Goal: Information Seeking & Learning: Learn about a topic

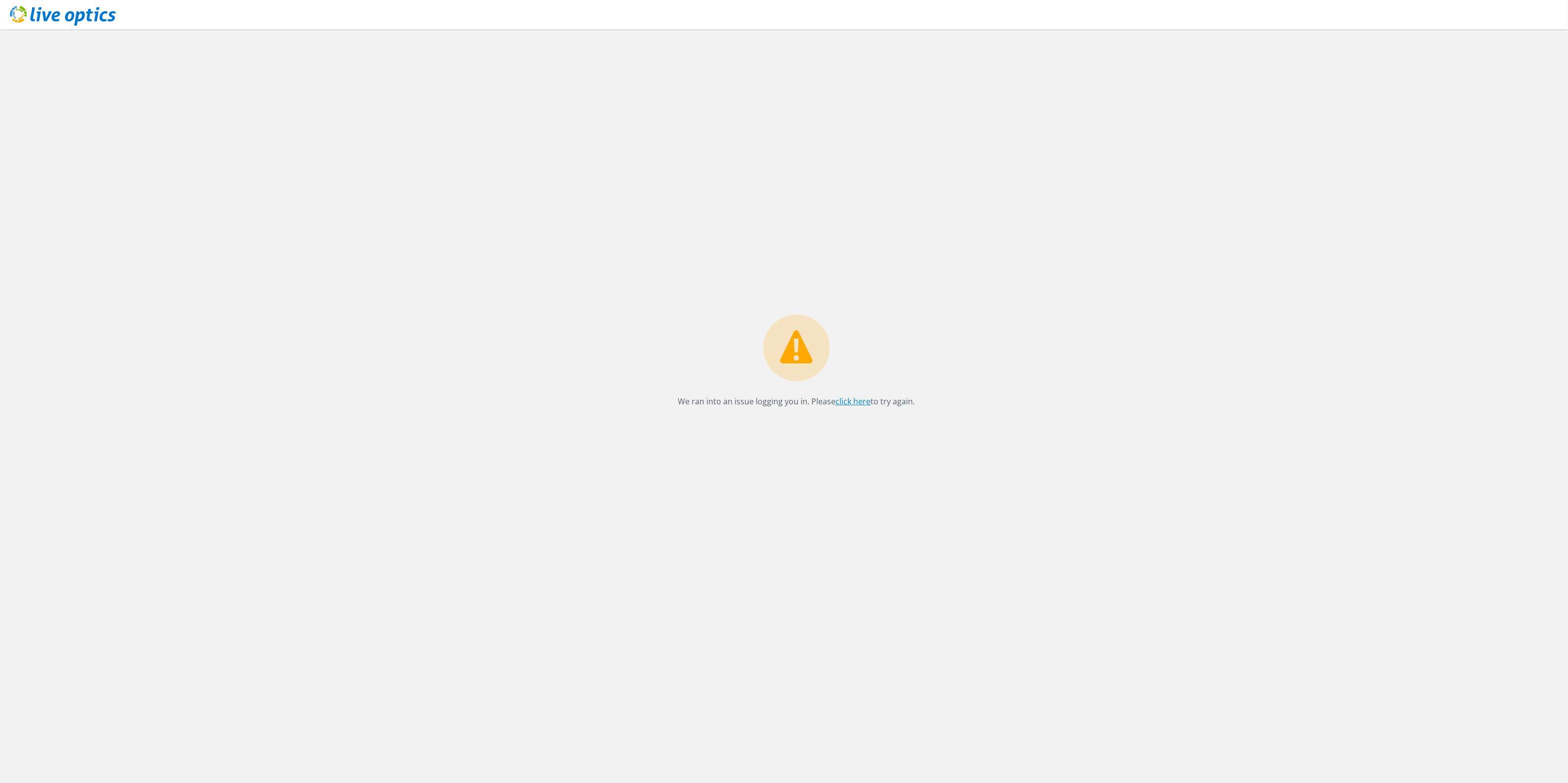
click at [850, 405] on link "click here" at bounding box center [853, 401] width 35 height 11
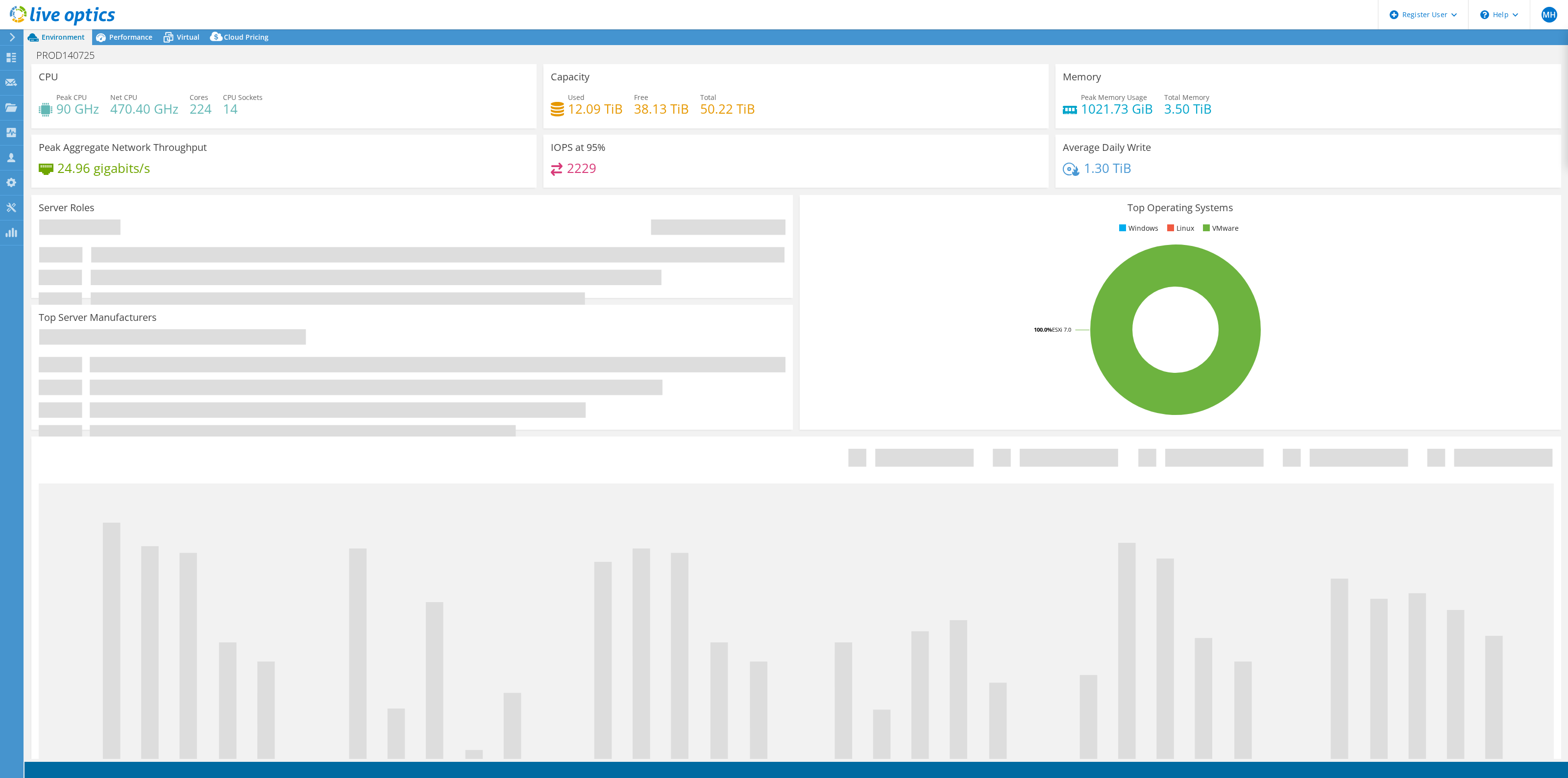
select select "USD"
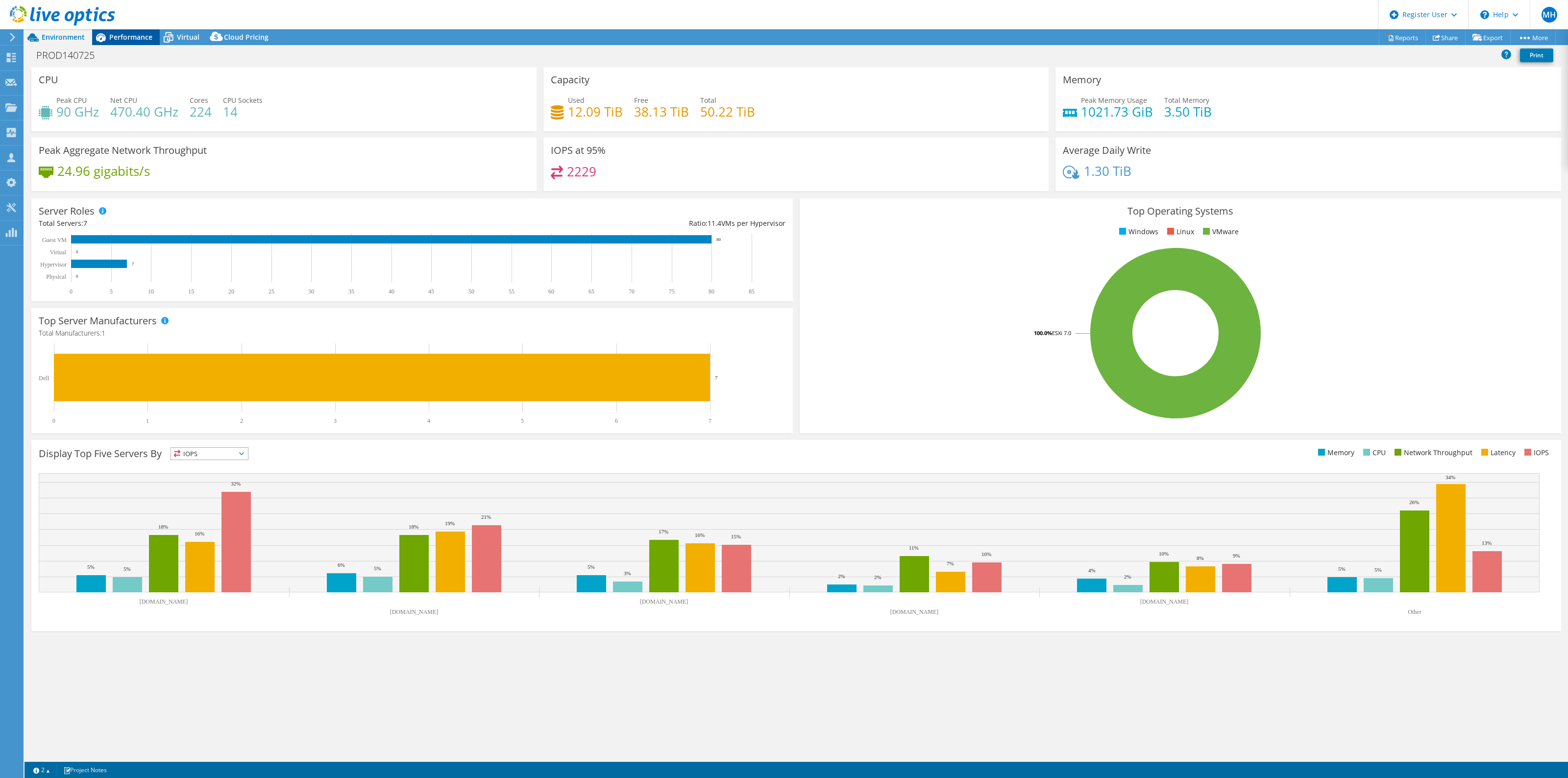
click at [129, 36] on span "Performance" at bounding box center [131, 37] width 43 height 10
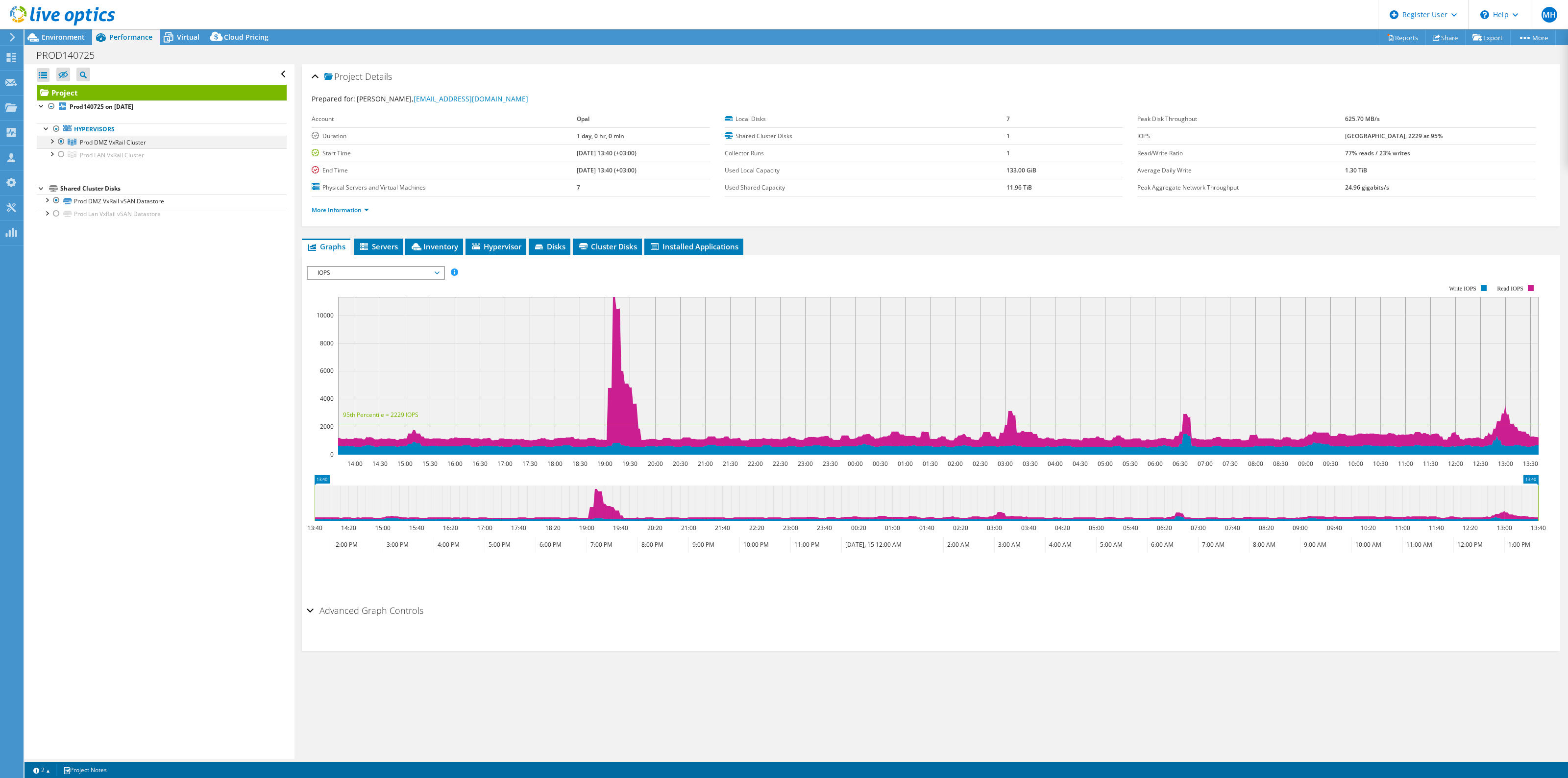
click at [50, 142] on div at bounding box center [51, 140] width 10 height 10
click at [82, 38] on span "Environment" at bounding box center [62, 37] width 43 height 10
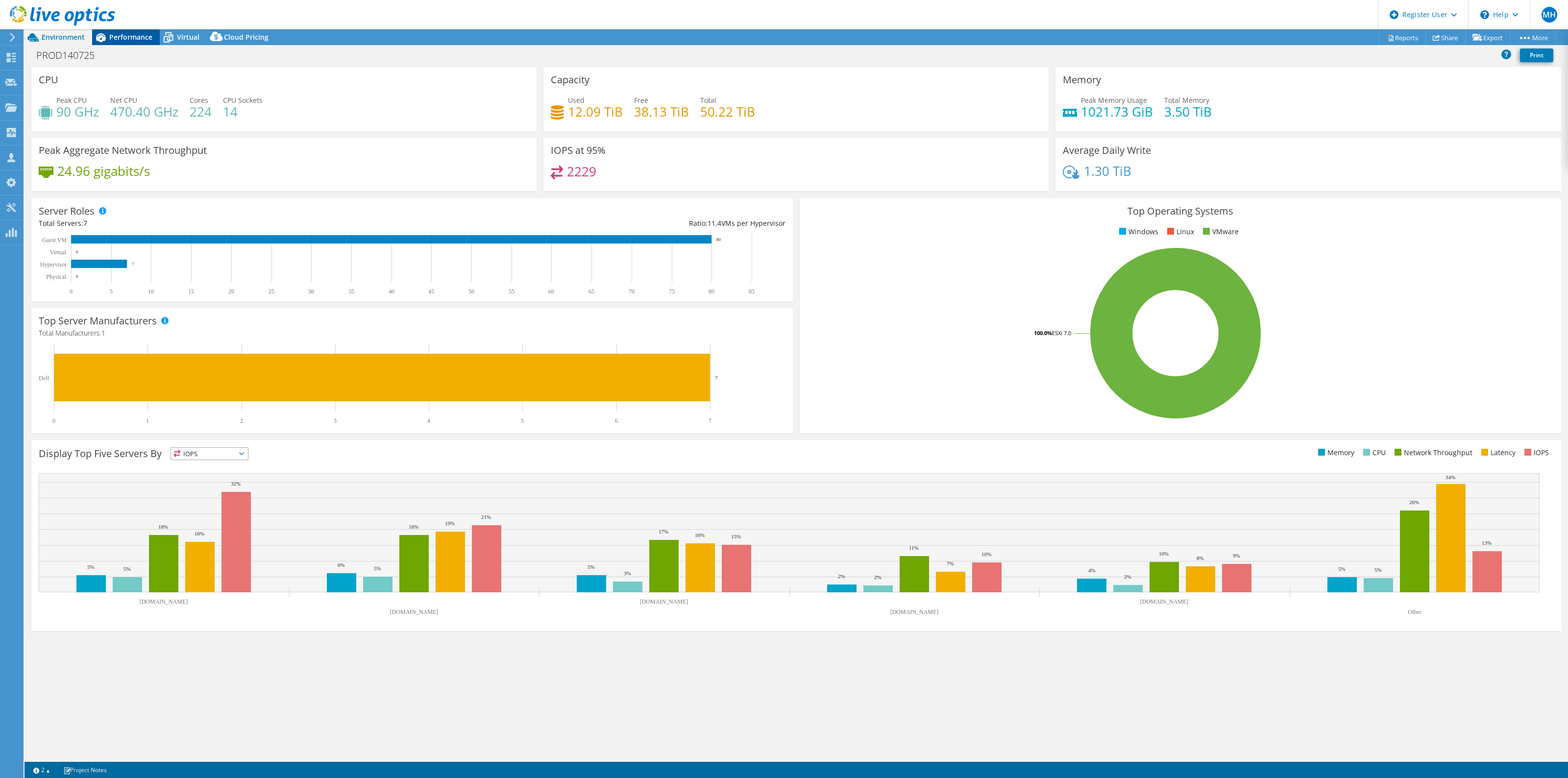
click at [138, 42] on div "Performance" at bounding box center [126, 37] width 67 height 15
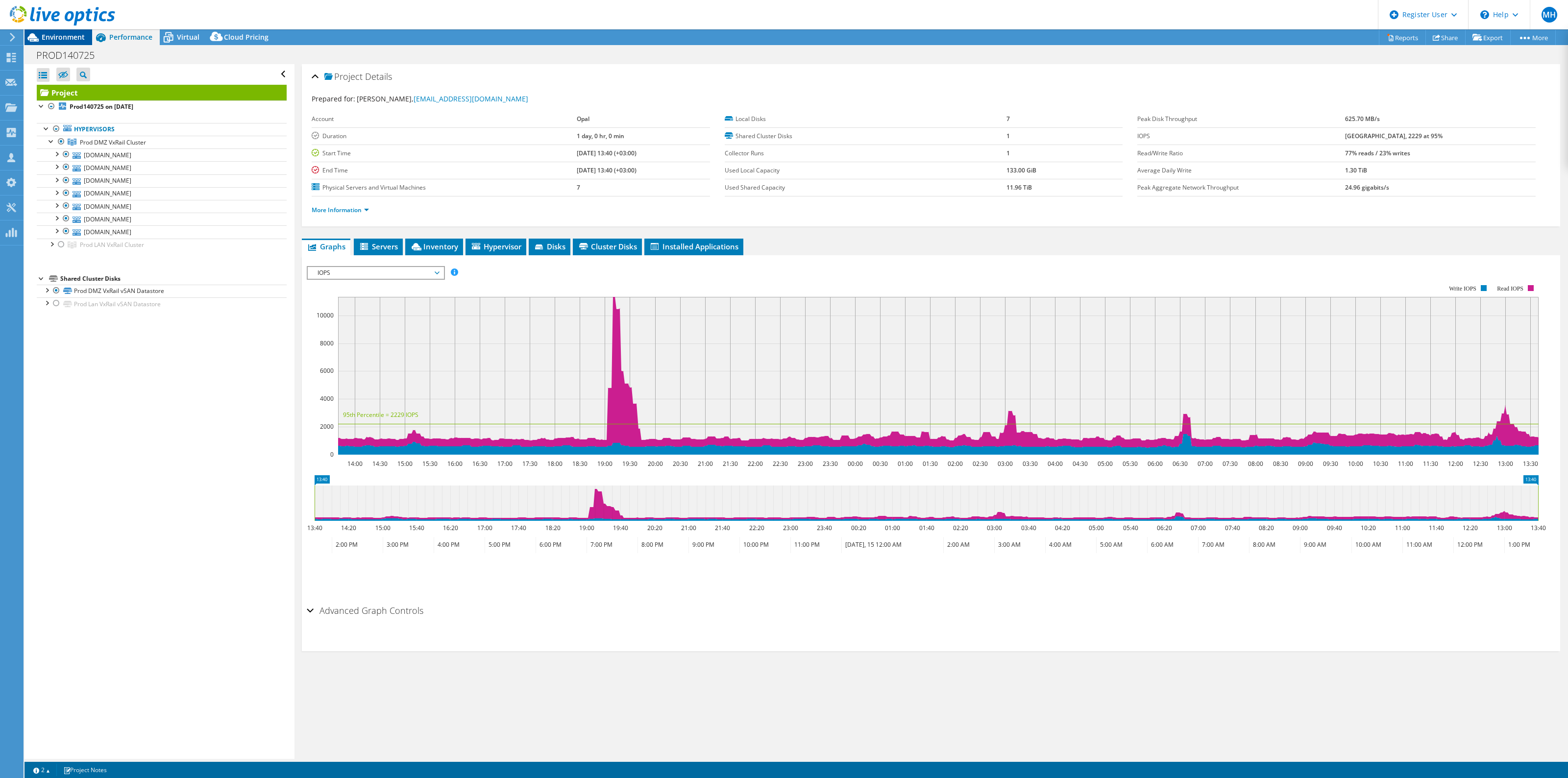
click at [76, 36] on span "Environment" at bounding box center [62, 37] width 43 height 10
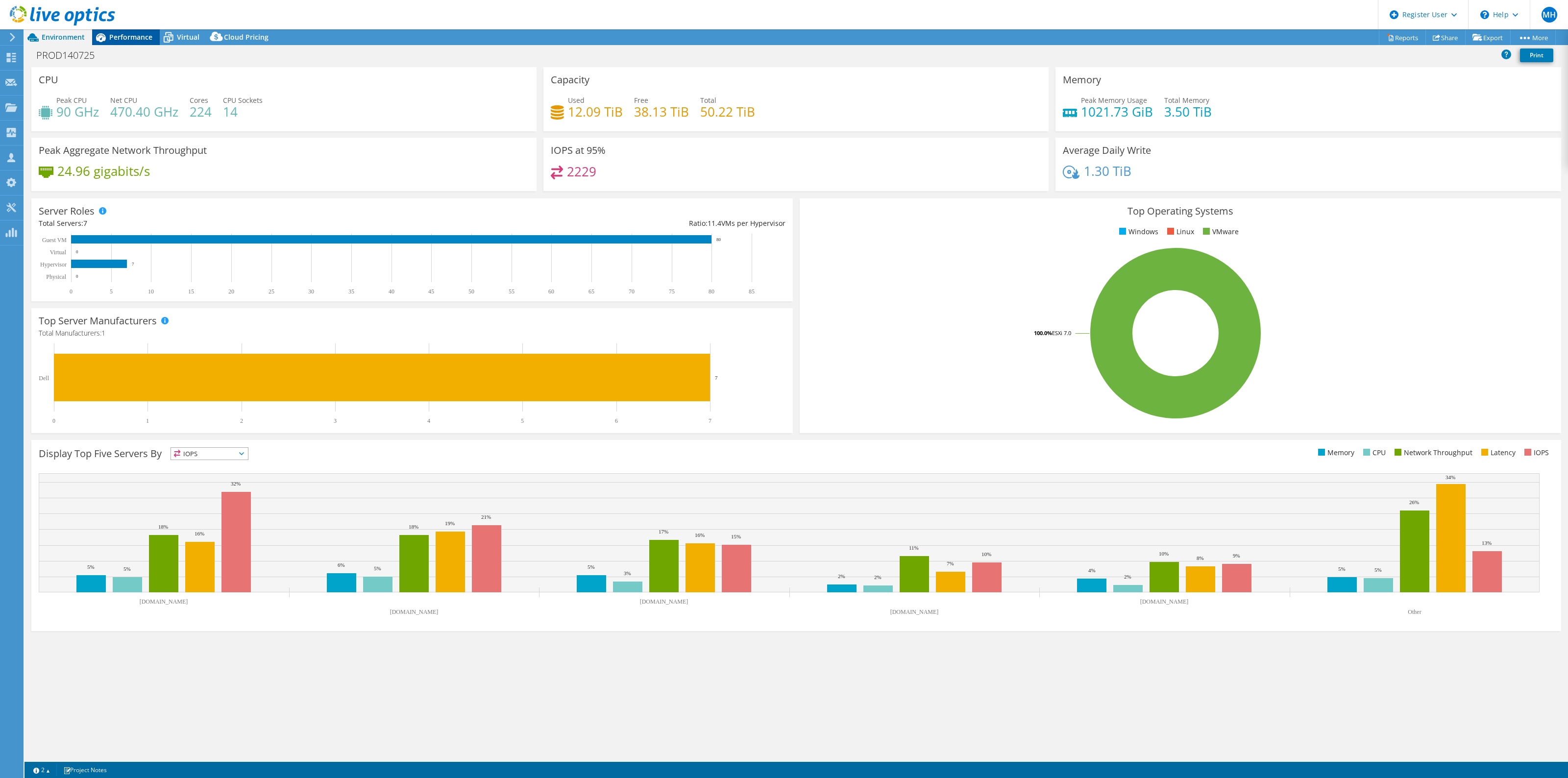
click at [115, 39] on span "Performance" at bounding box center [131, 37] width 43 height 10
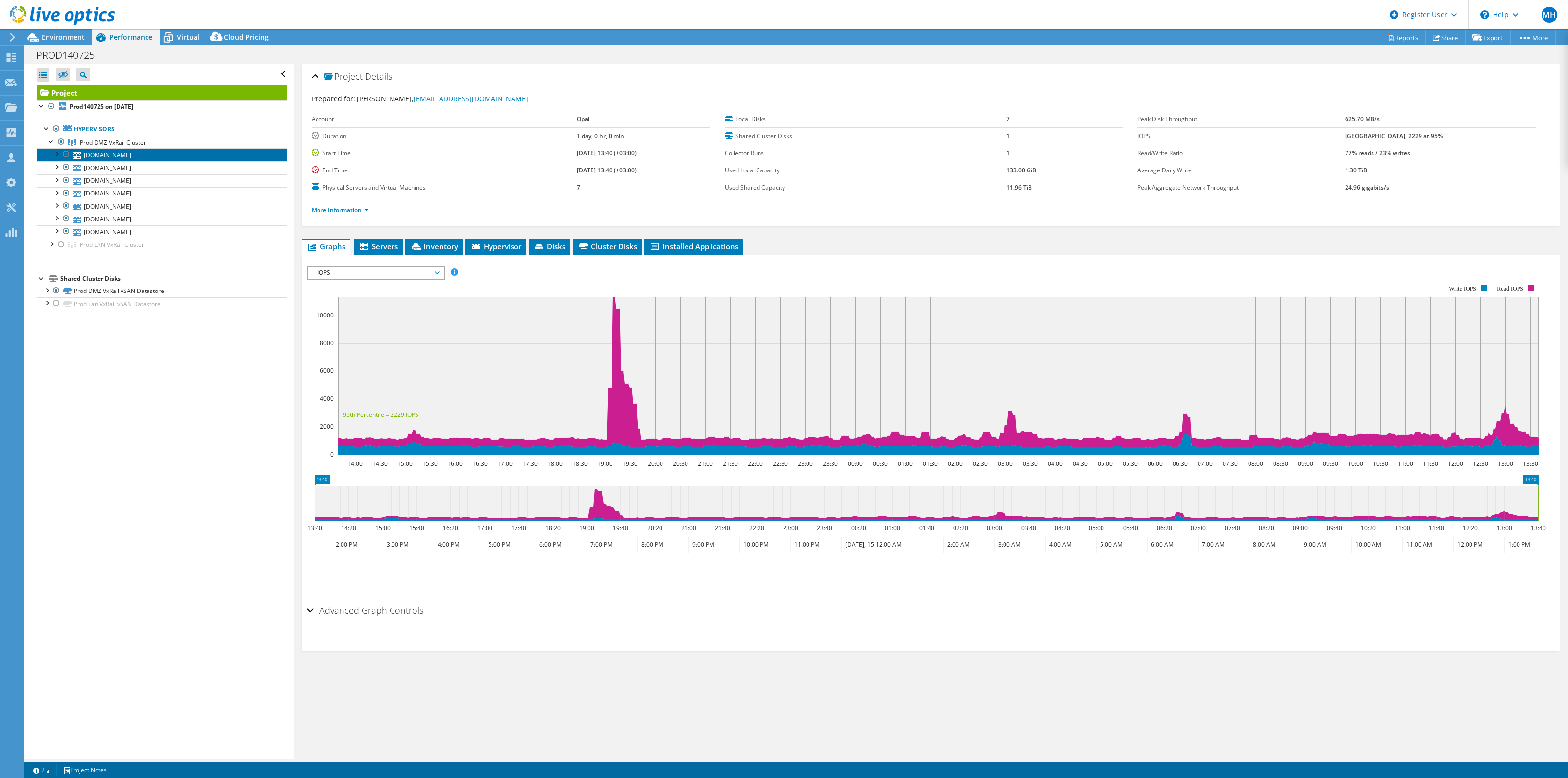
click at [79, 155] on icon at bounding box center [76, 156] width 9 height 7
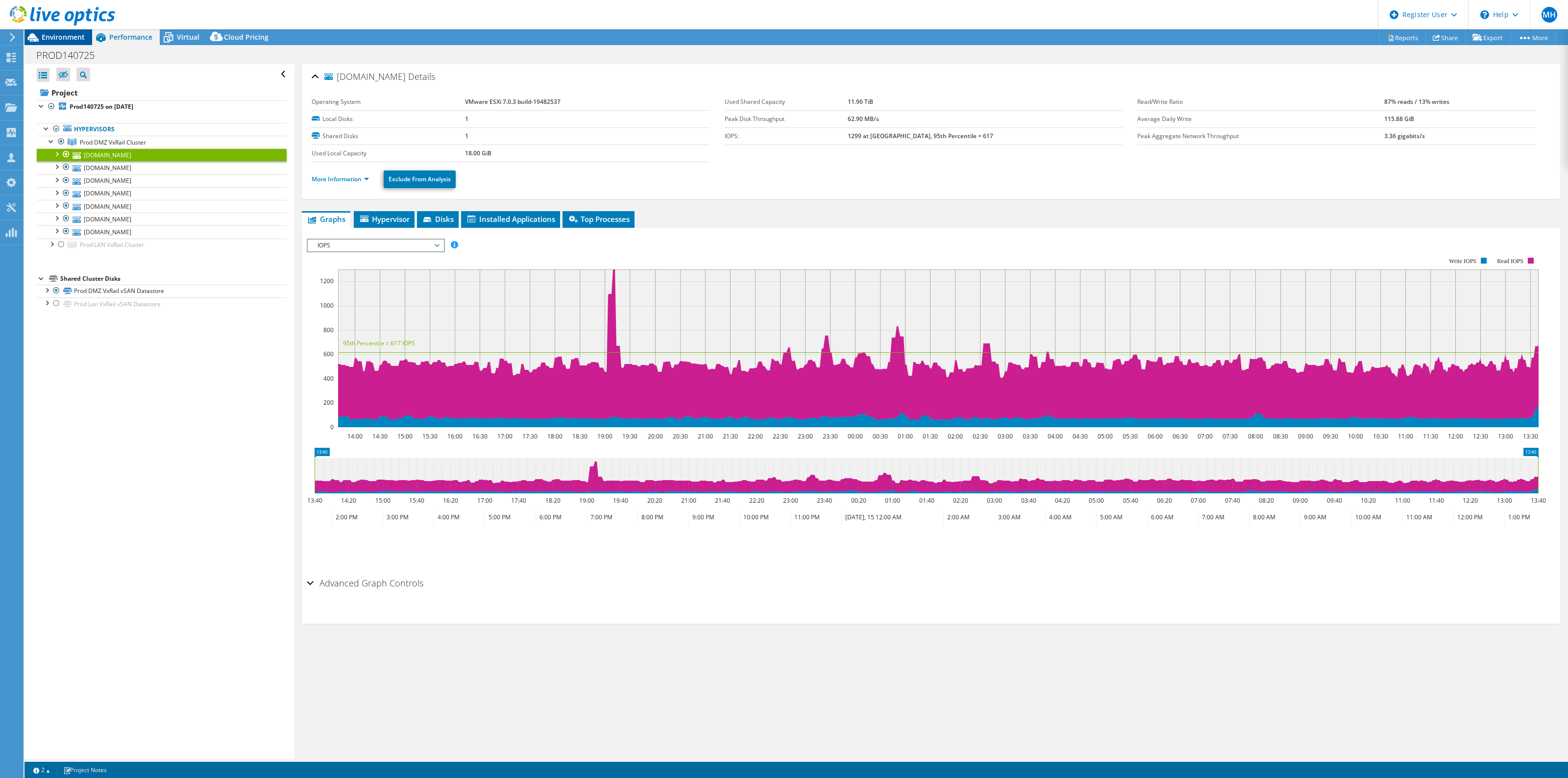
click at [63, 38] on span "Environment" at bounding box center [62, 37] width 43 height 10
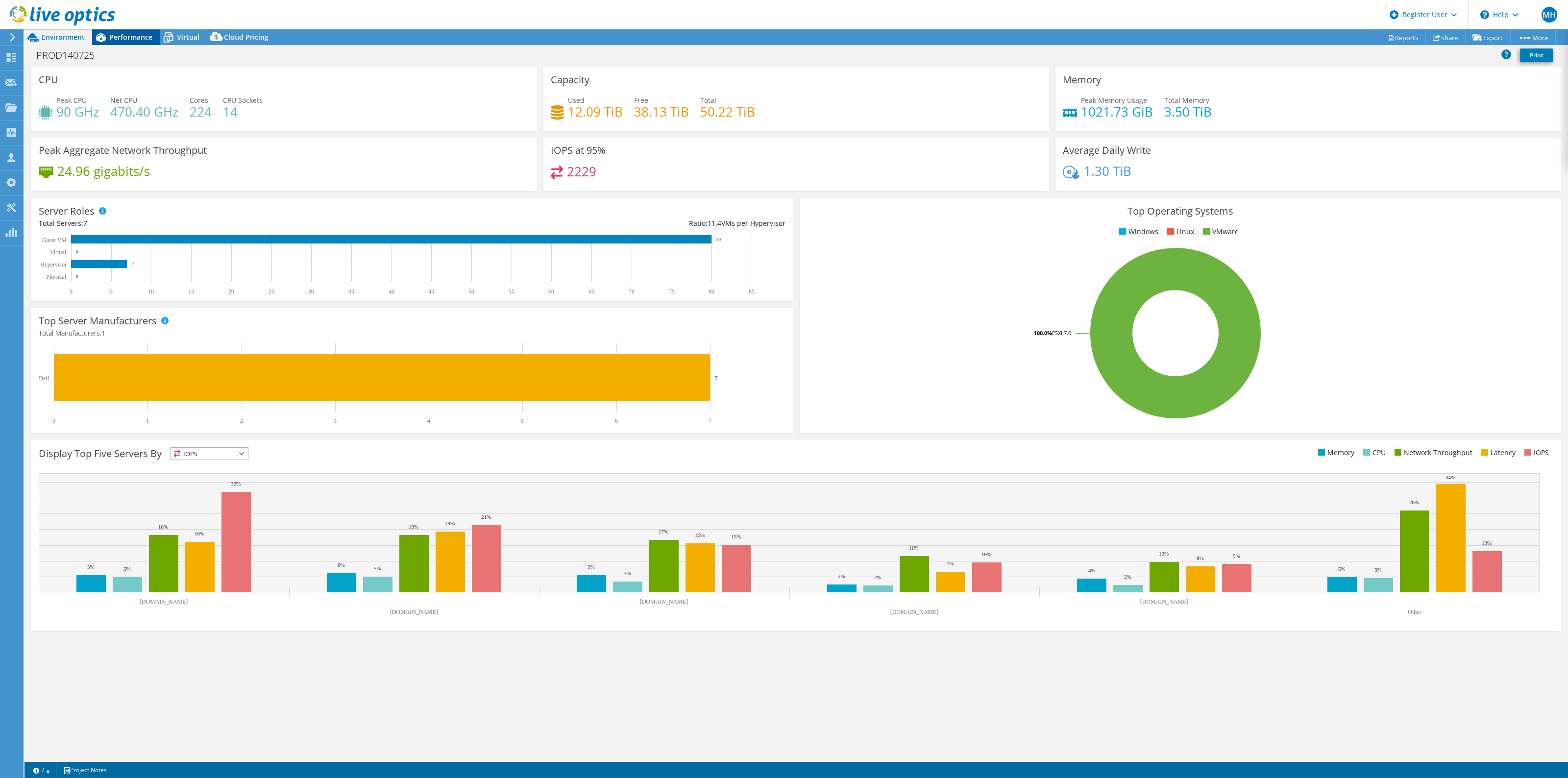
click at [138, 36] on span "Performance" at bounding box center [131, 37] width 43 height 10
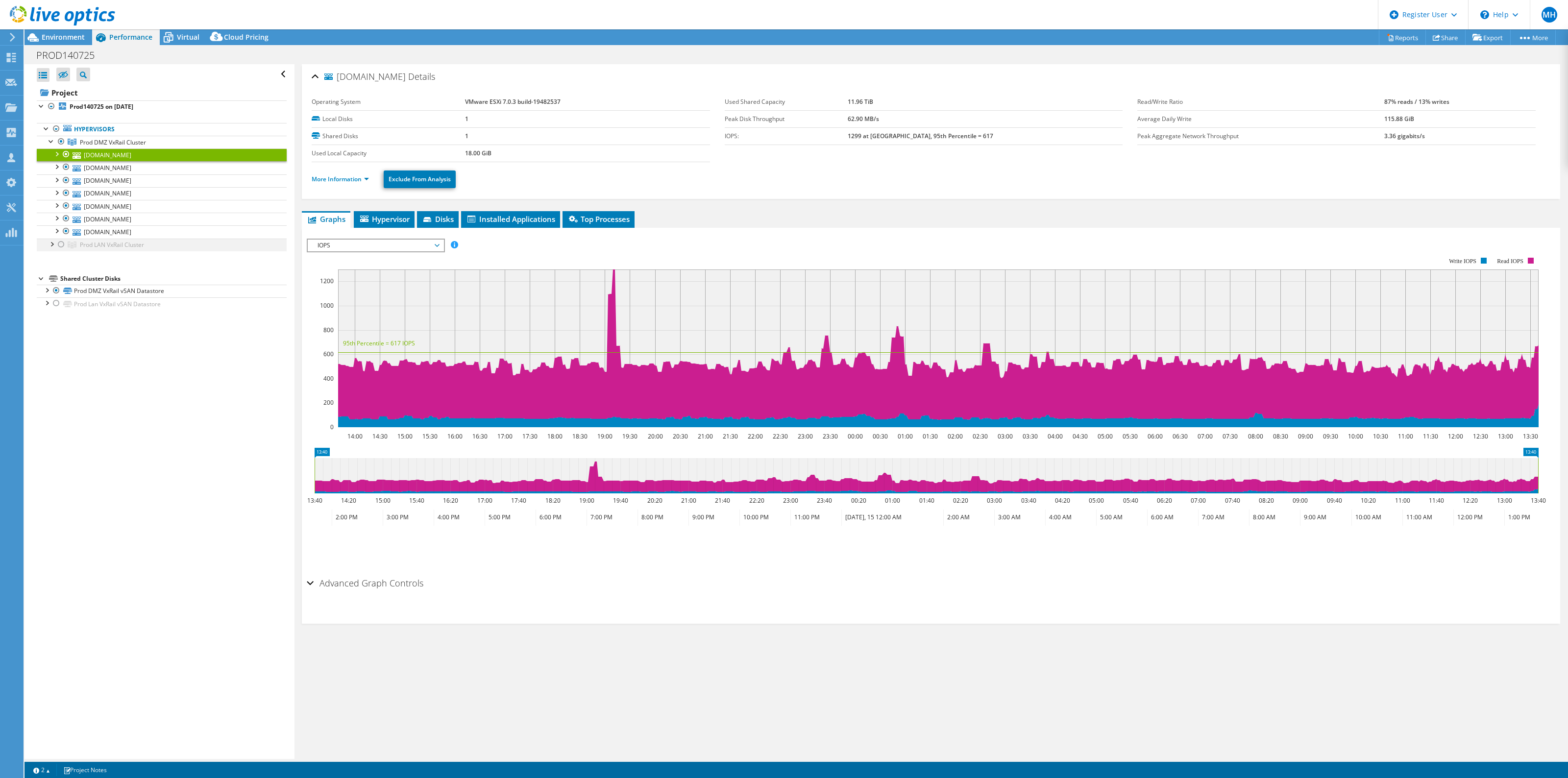
click at [61, 244] on div at bounding box center [61, 244] width 10 height 12
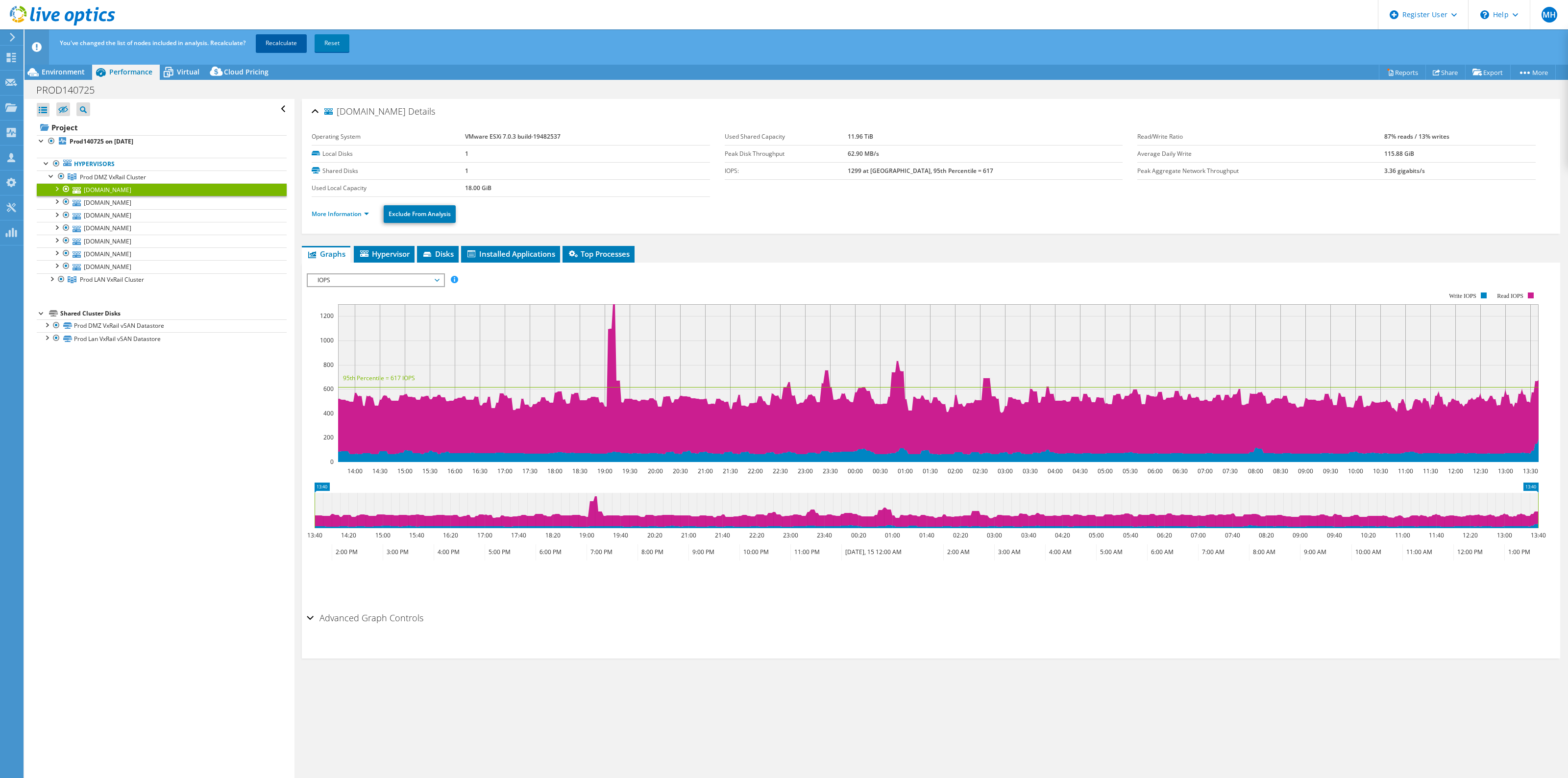
click at [277, 45] on link "Recalculate" at bounding box center [281, 43] width 51 height 17
click at [51, 177] on div at bounding box center [51, 175] width 10 height 10
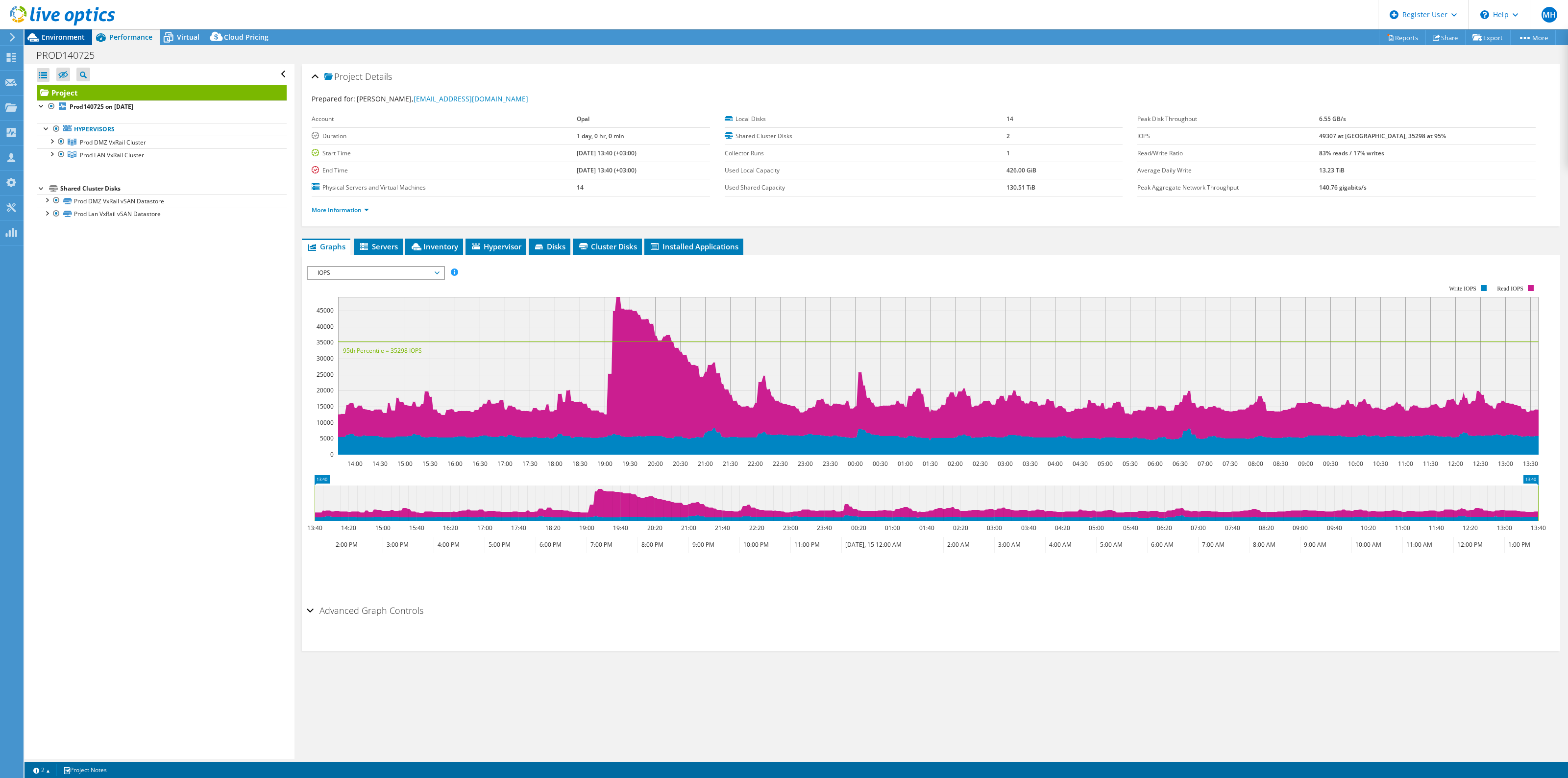
click at [69, 37] on span "Environment" at bounding box center [62, 37] width 43 height 10
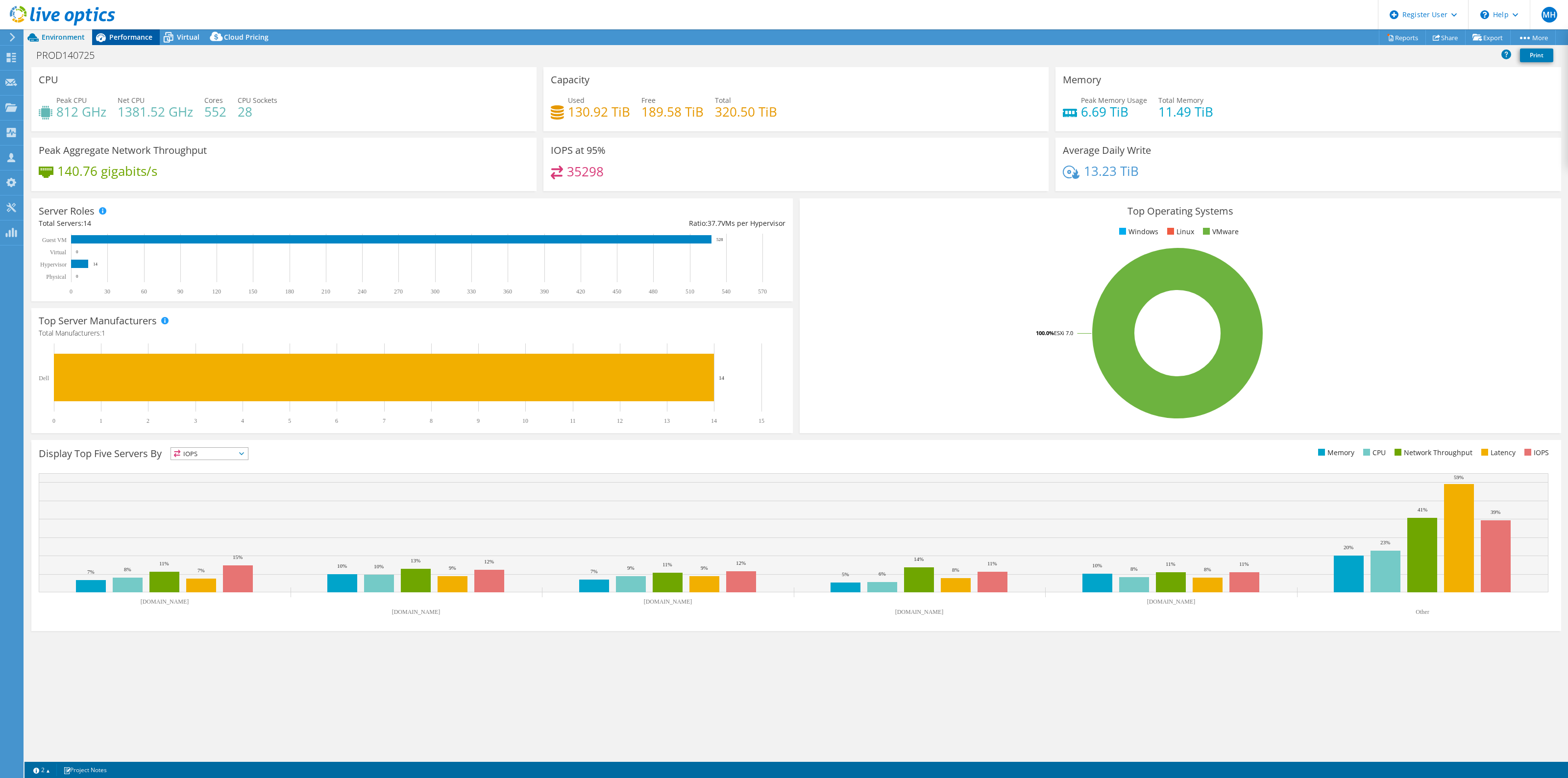
click at [145, 40] on span "Performance" at bounding box center [131, 37] width 43 height 10
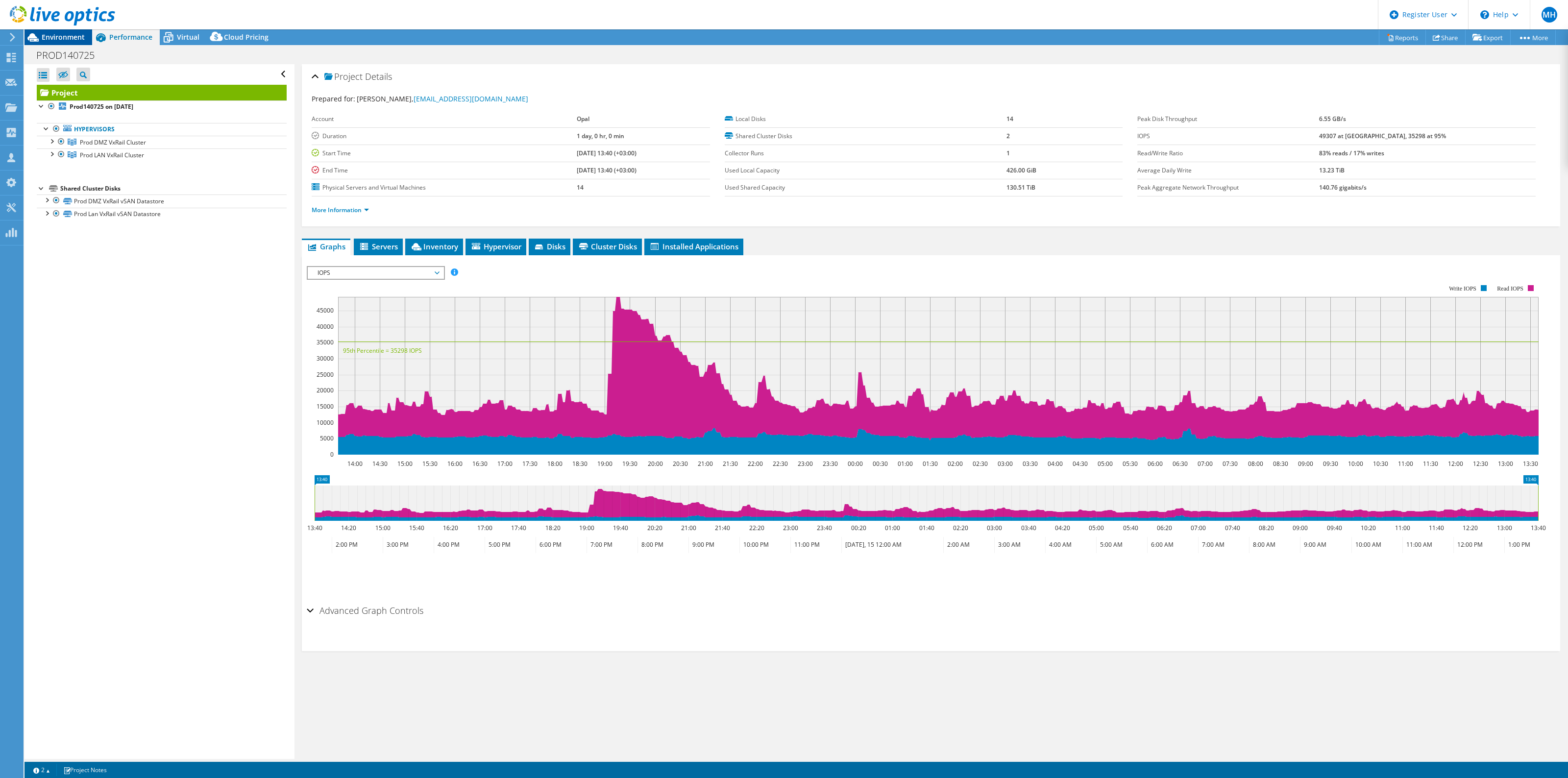
click at [64, 35] on span "Environment" at bounding box center [62, 37] width 43 height 10
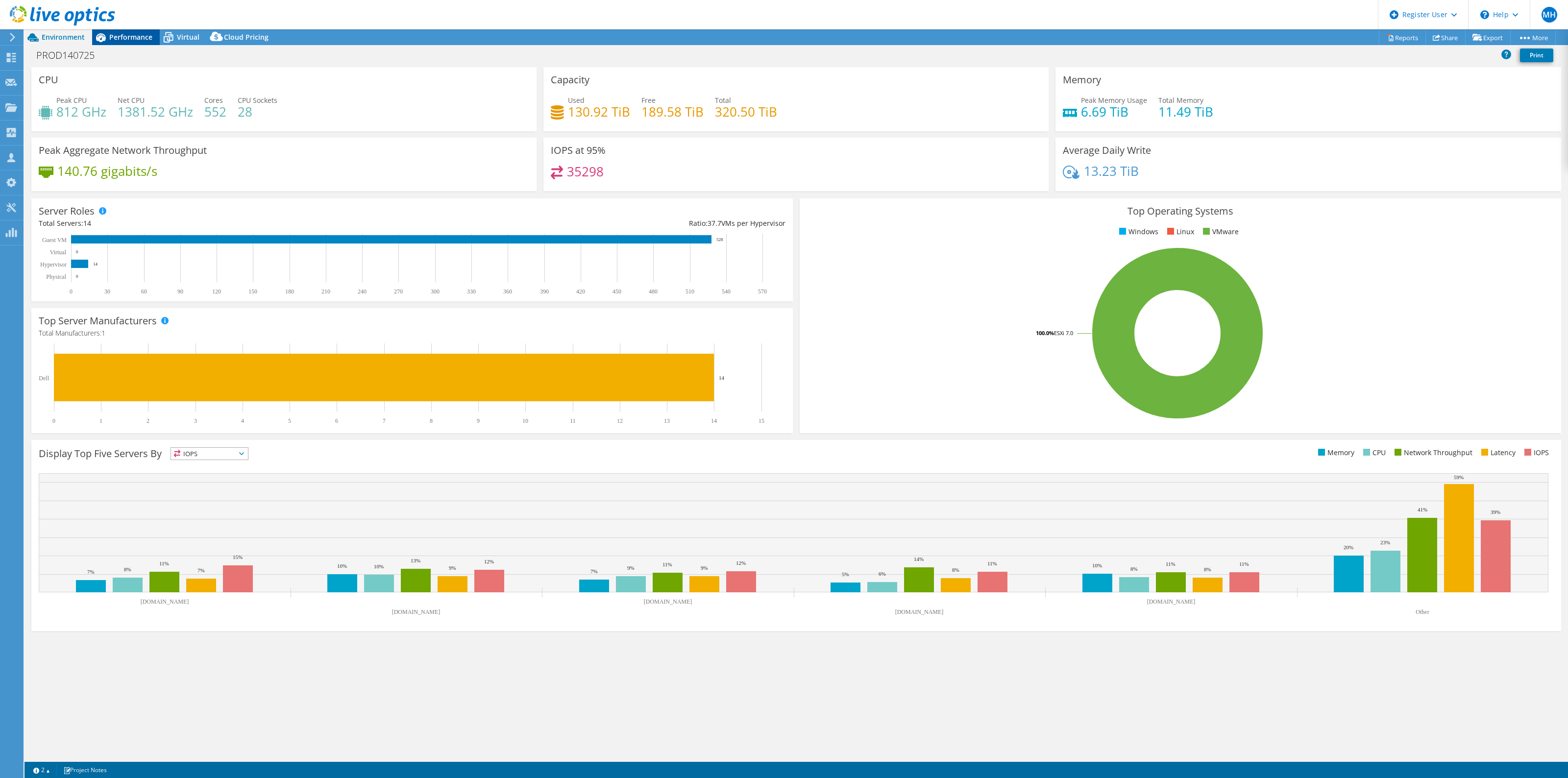
click at [131, 43] on div "Performance" at bounding box center [126, 37] width 67 height 15
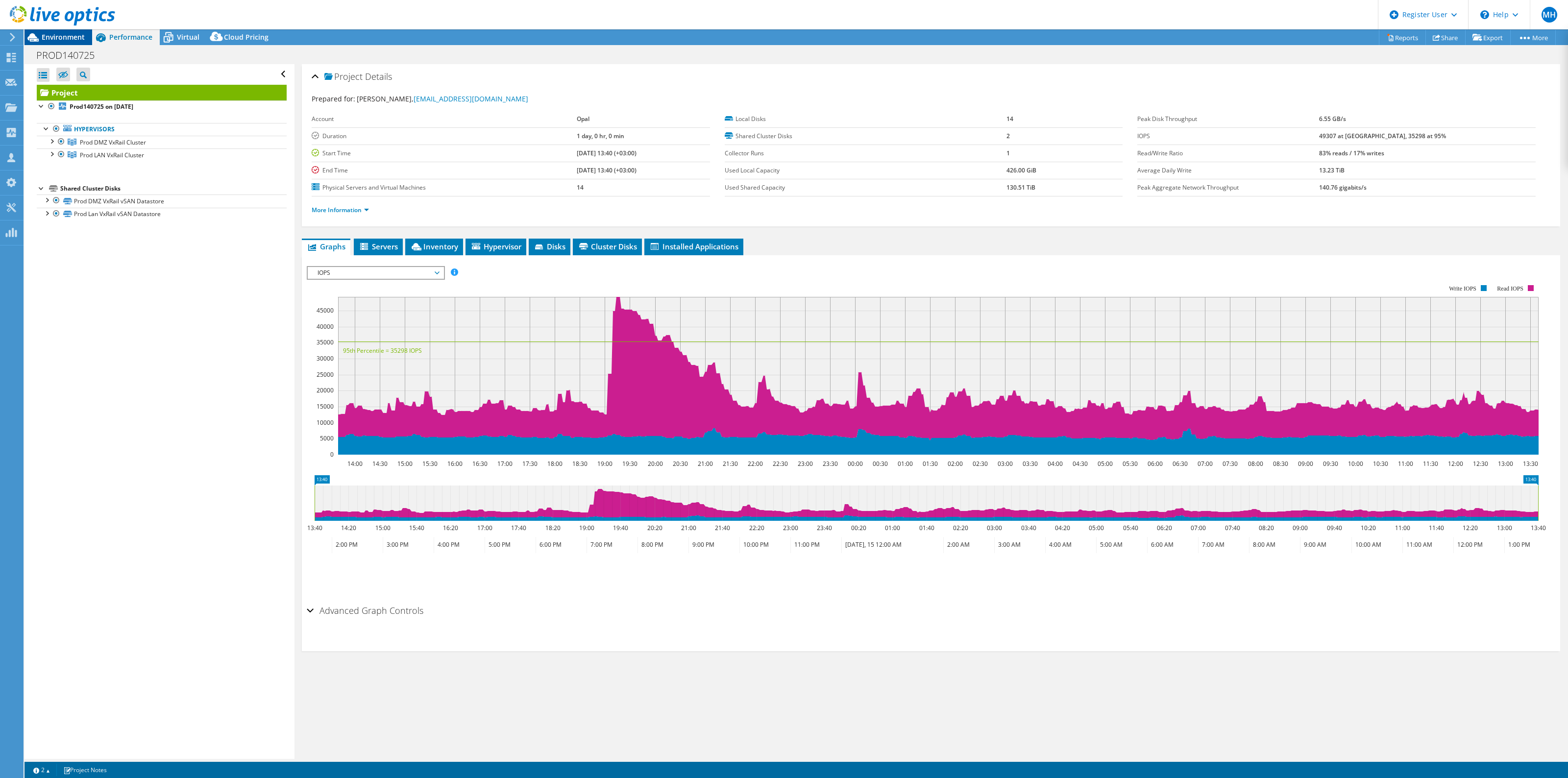
click at [67, 36] on span "Environment" at bounding box center [62, 37] width 43 height 10
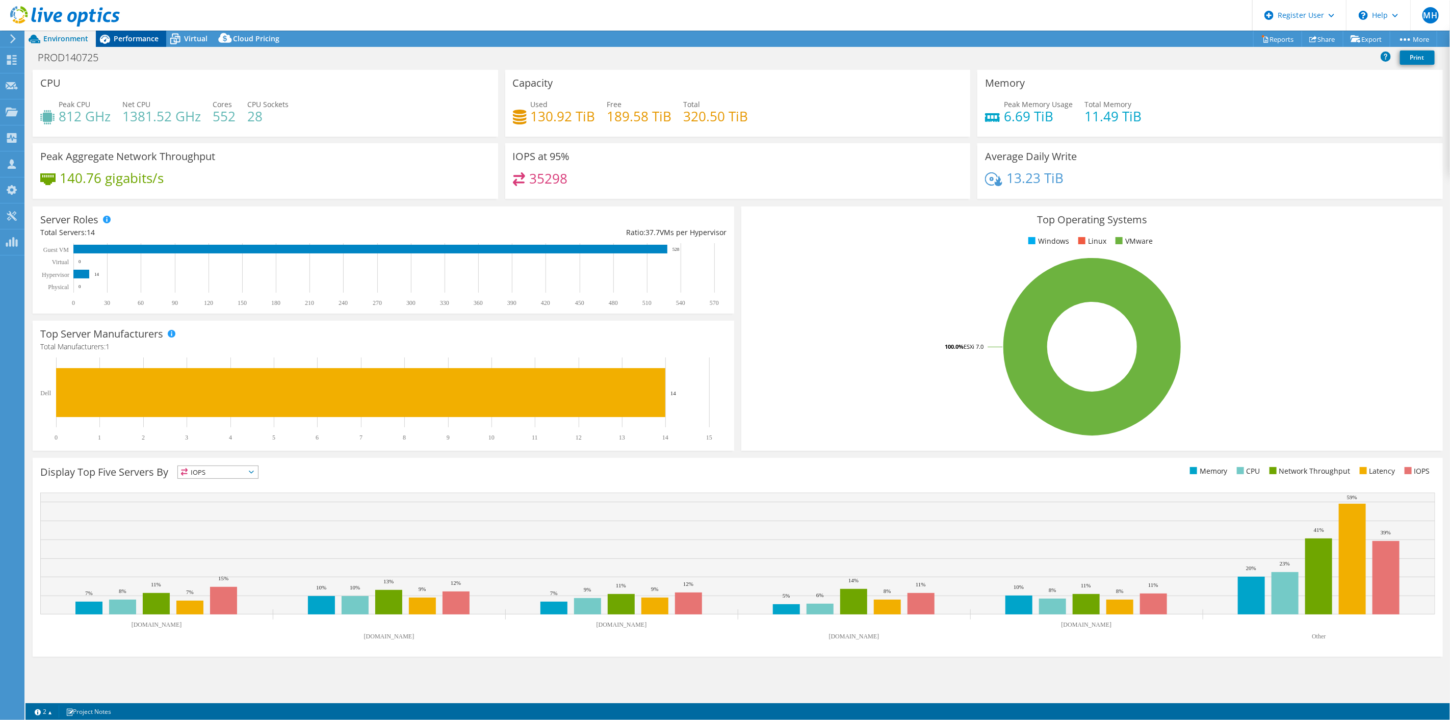
click at [137, 40] on span "Performance" at bounding box center [136, 39] width 45 height 10
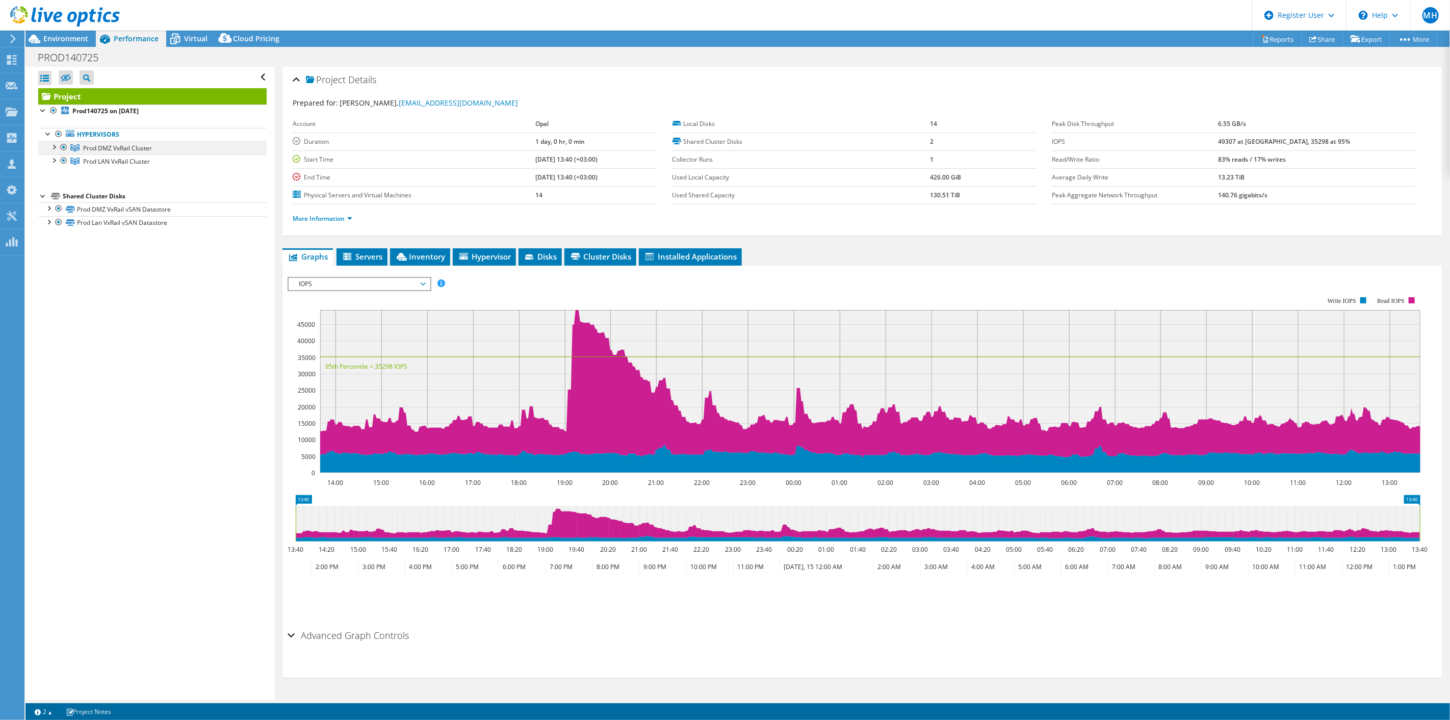
click at [64, 150] on div at bounding box center [64, 147] width 10 height 12
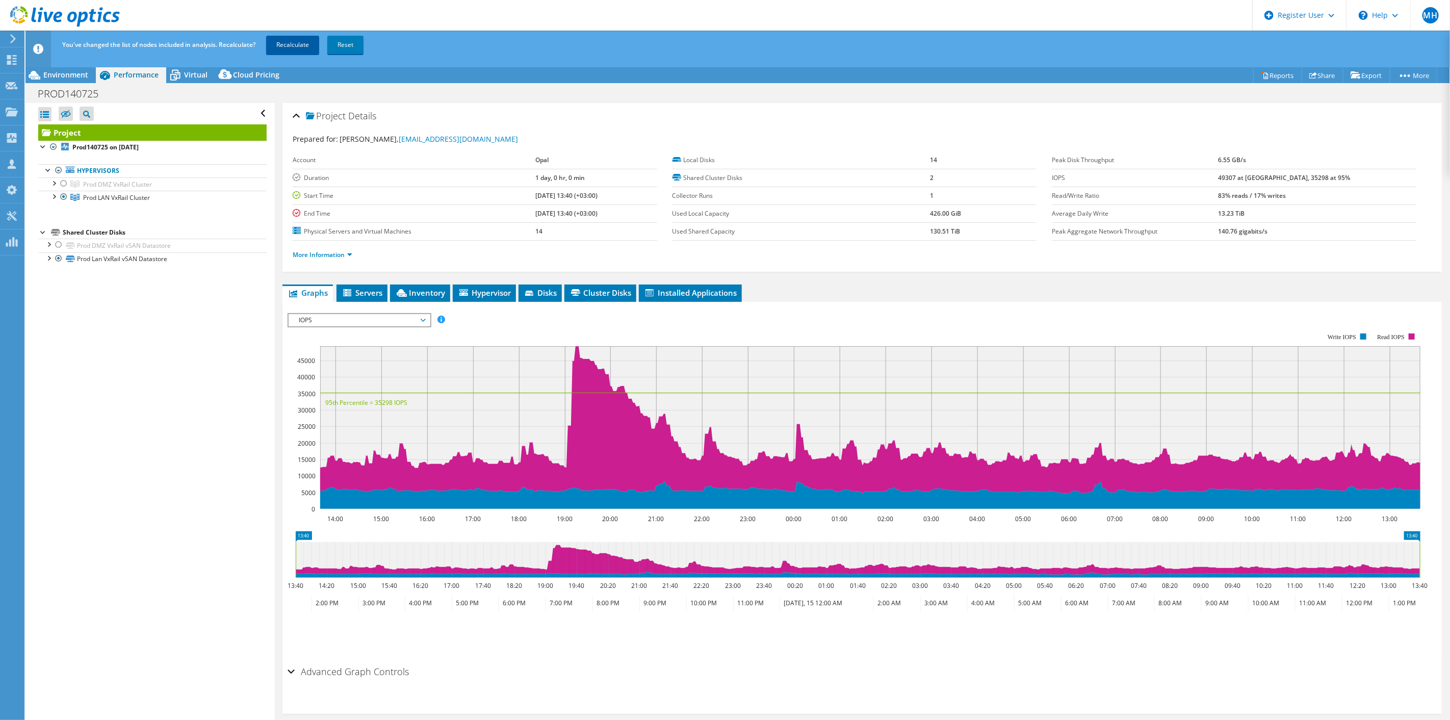
click at [283, 44] on link "Recalculate" at bounding box center [292, 45] width 53 height 18
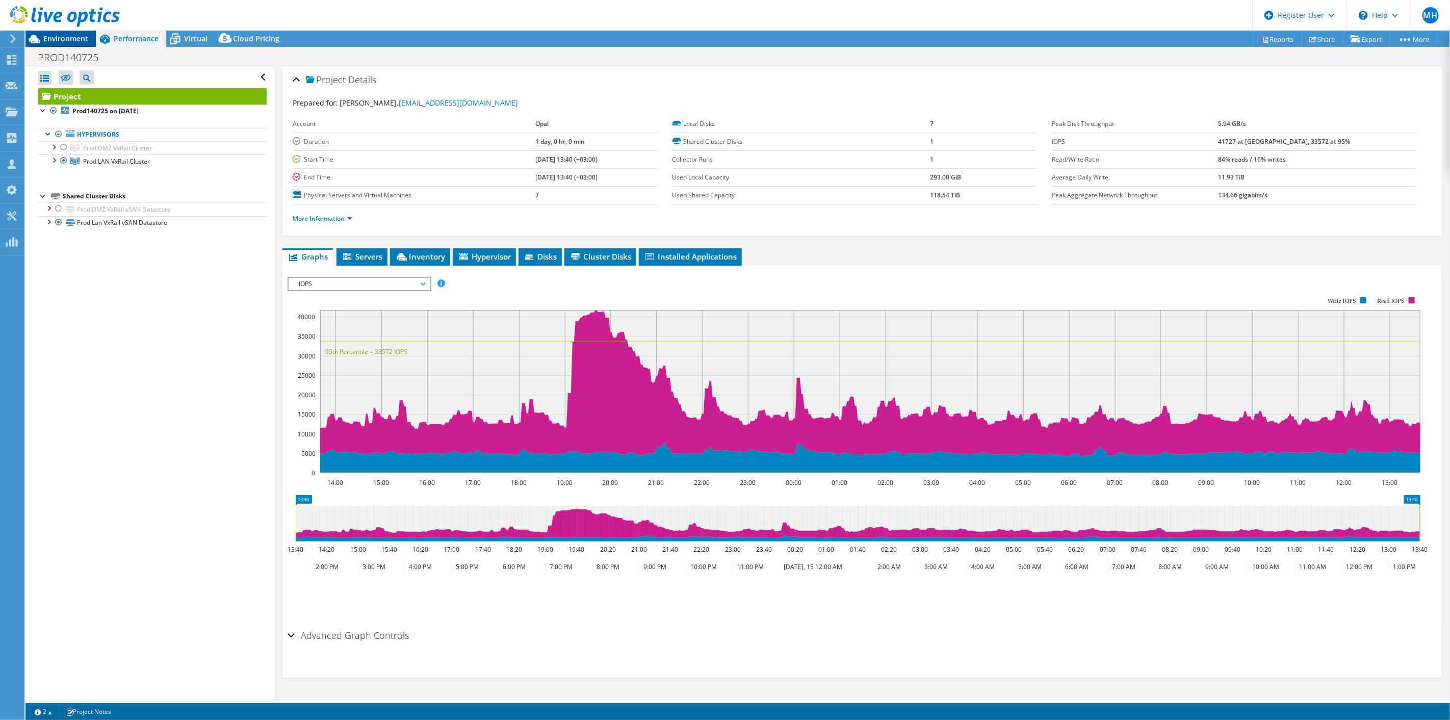
click at [73, 41] on span "Environment" at bounding box center [65, 39] width 45 height 10
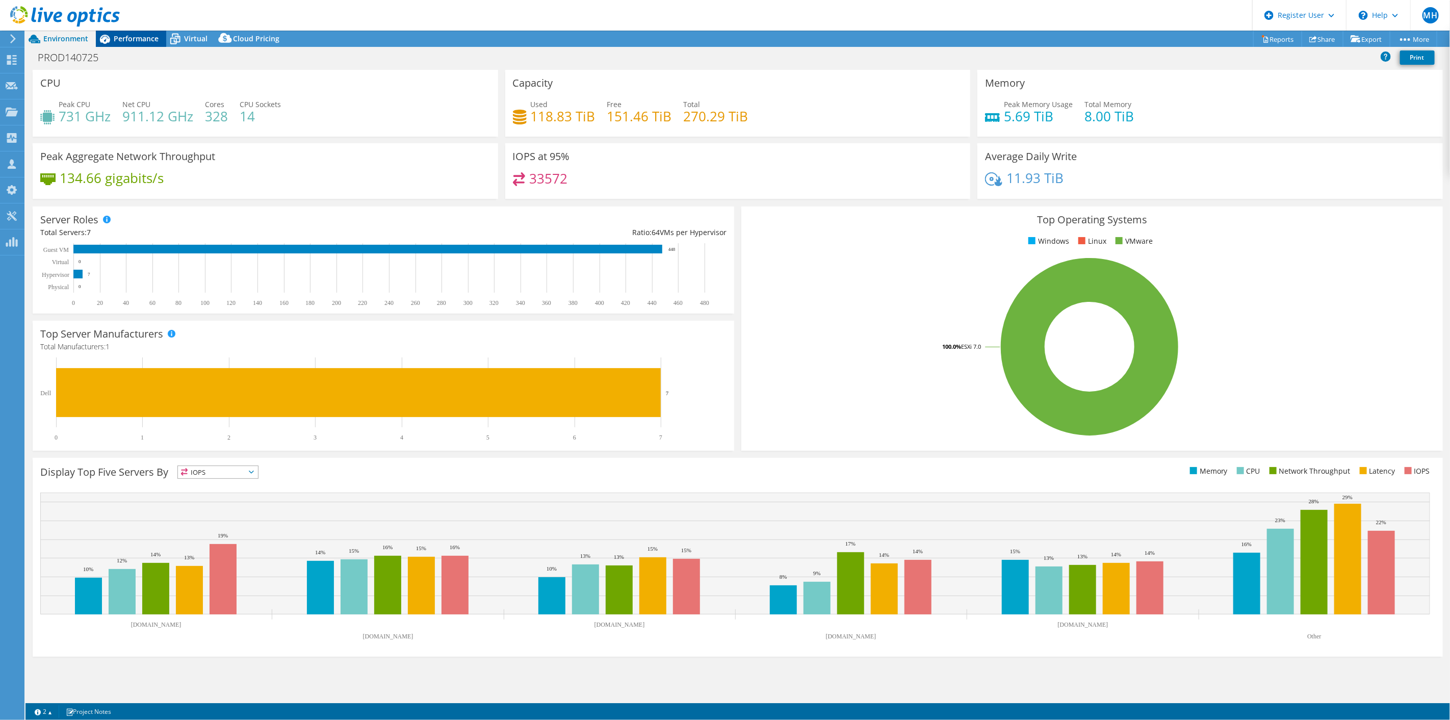
click at [118, 44] on div "Performance" at bounding box center [131, 39] width 70 height 16
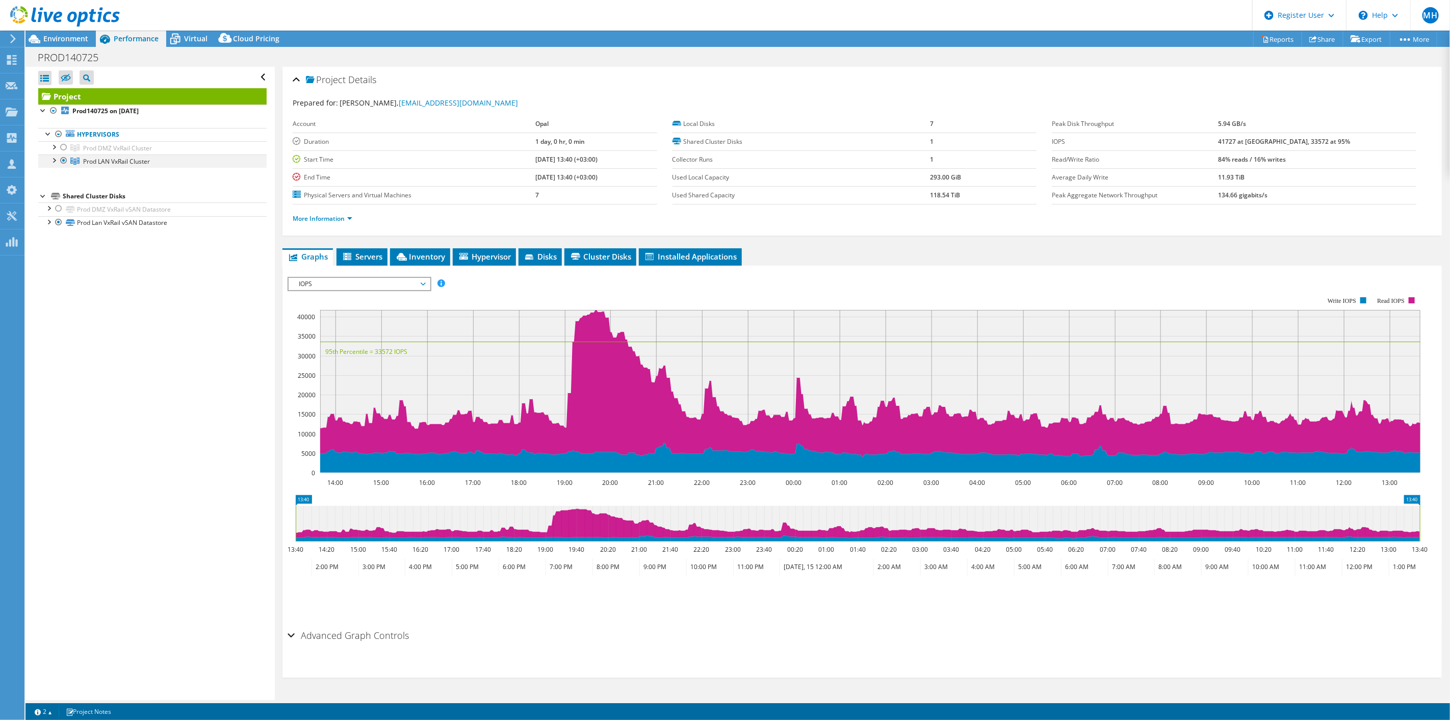
click at [63, 159] on div at bounding box center [64, 161] width 10 height 12
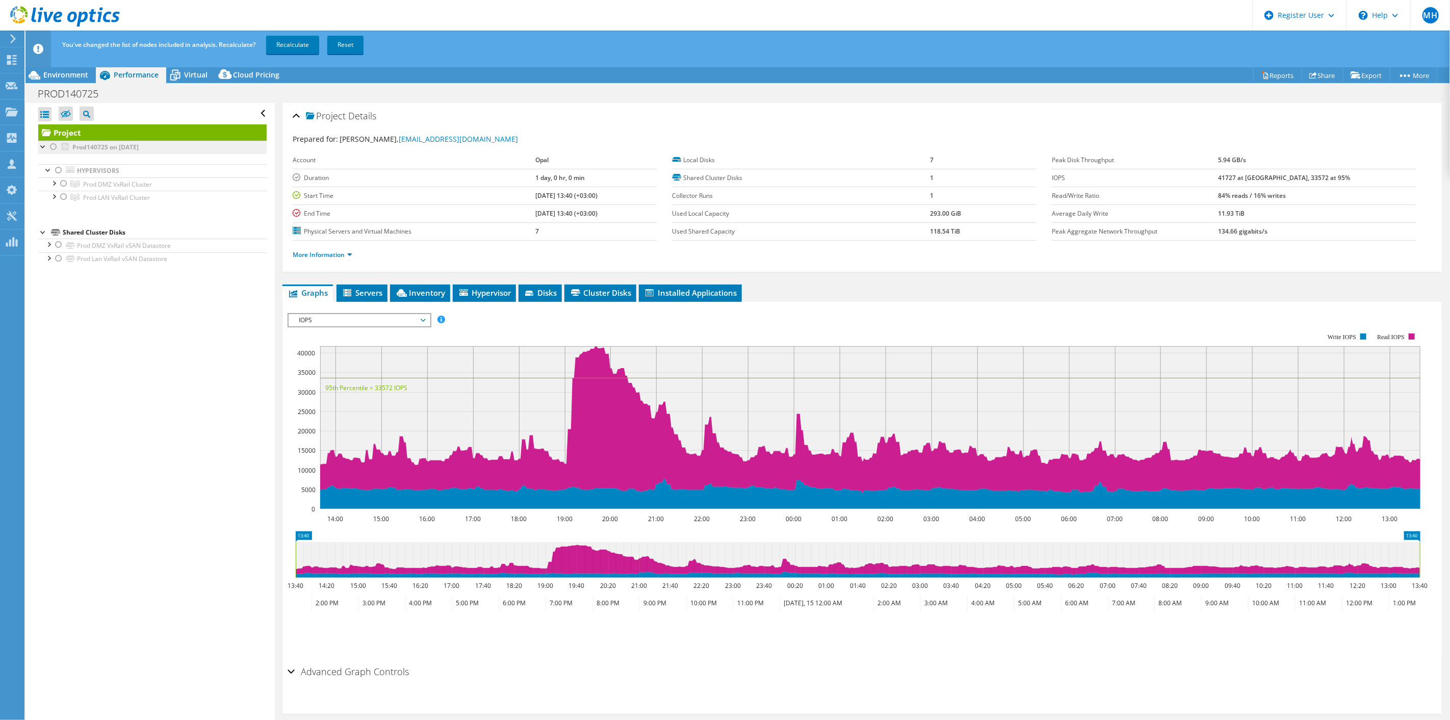
click at [66, 146] on li "Prod140725 on 7/17/2025 Hypervisors Prod DMZ VxRail Cluster" at bounding box center [152, 178] width 228 height 74
click at [62, 180] on div at bounding box center [64, 183] width 10 height 12
click at [293, 50] on link "Recalculate" at bounding box center [292, 45] width 53 height 18
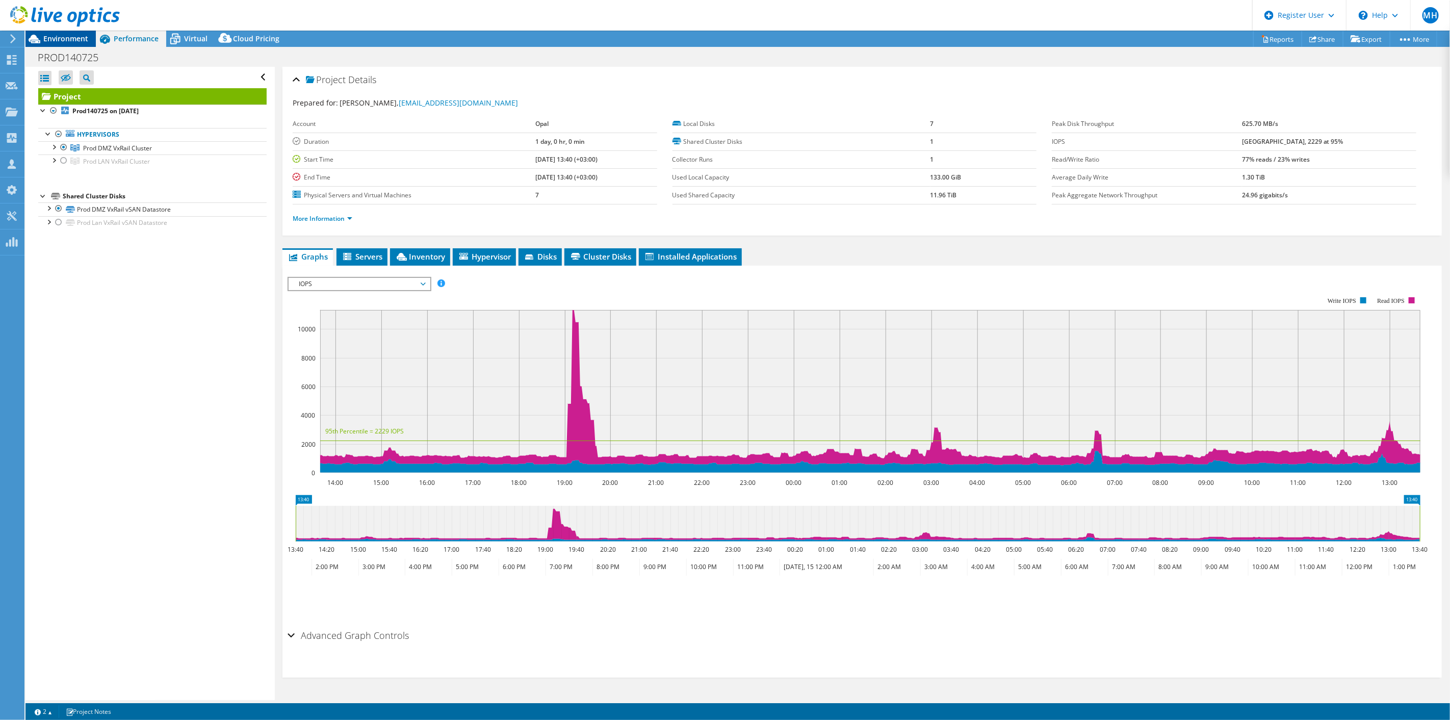
click at [59, 41] on span "Environment" at bounding box center [65, 39] width 45 height 10
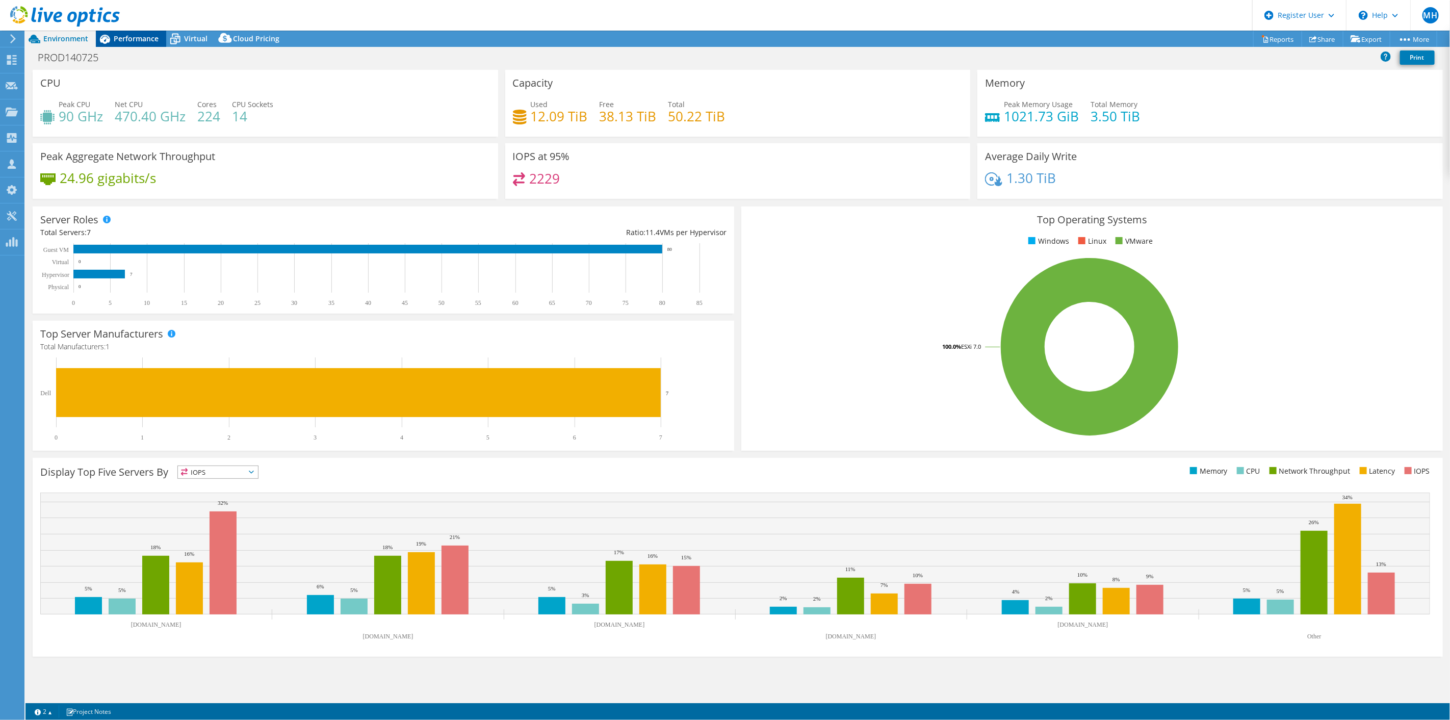
click at [134, 43] on span "Performance" at bounding box center [136, 39] width 45 height 10
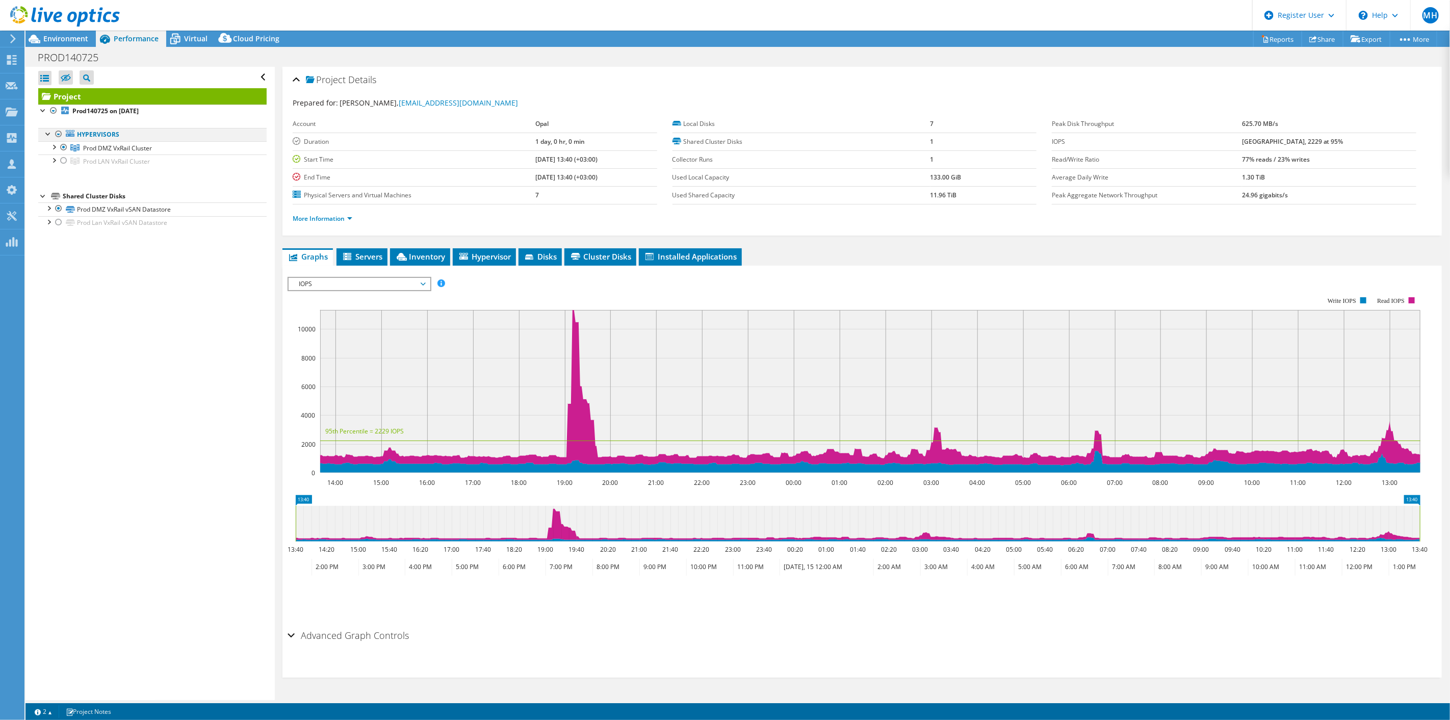
drag, startPoint x: 59, startPoint y: 135, endPoint x: 62, endPoint y: 111, distance: 24.2
click at [59, 135] on div at bounding box center [59, 134] width 10 height 12
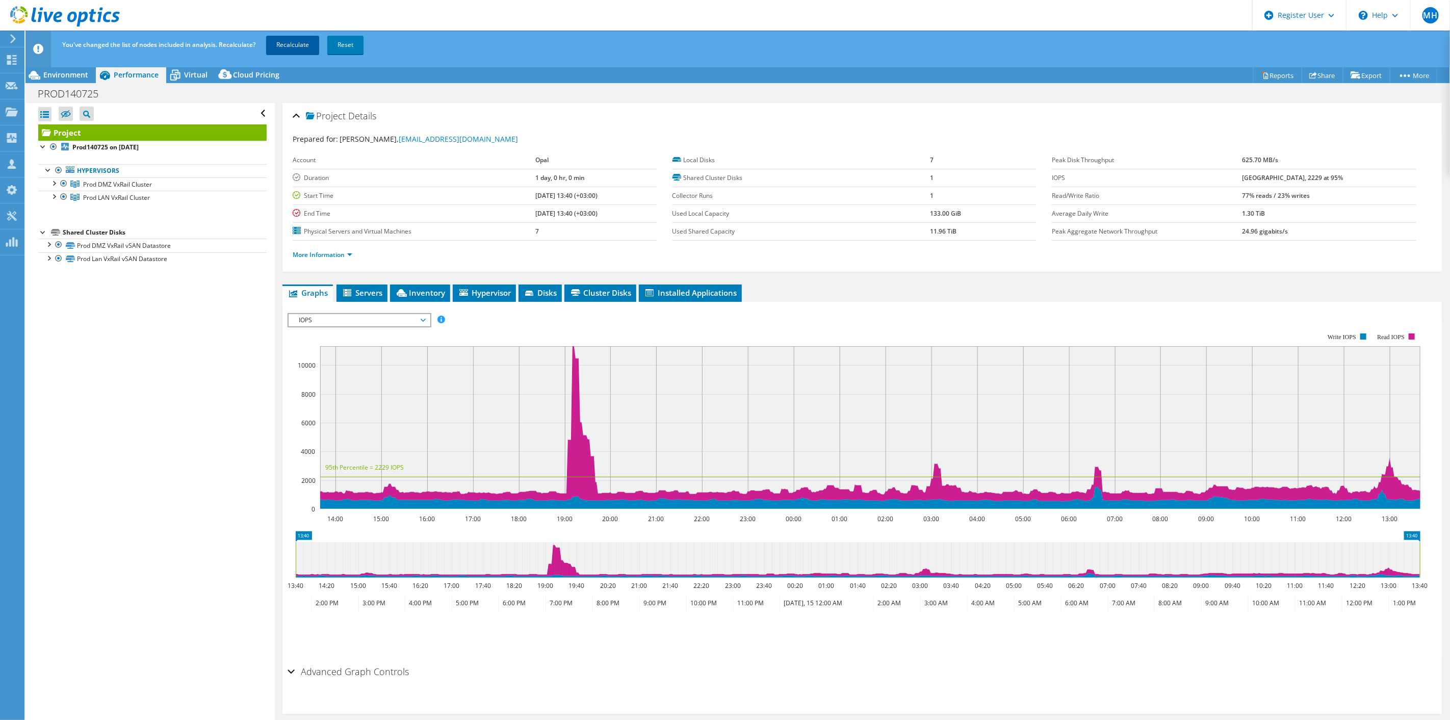
click at [283, 44] on link "Recalculate" at bounding box center [292, 45] width 53 height 18
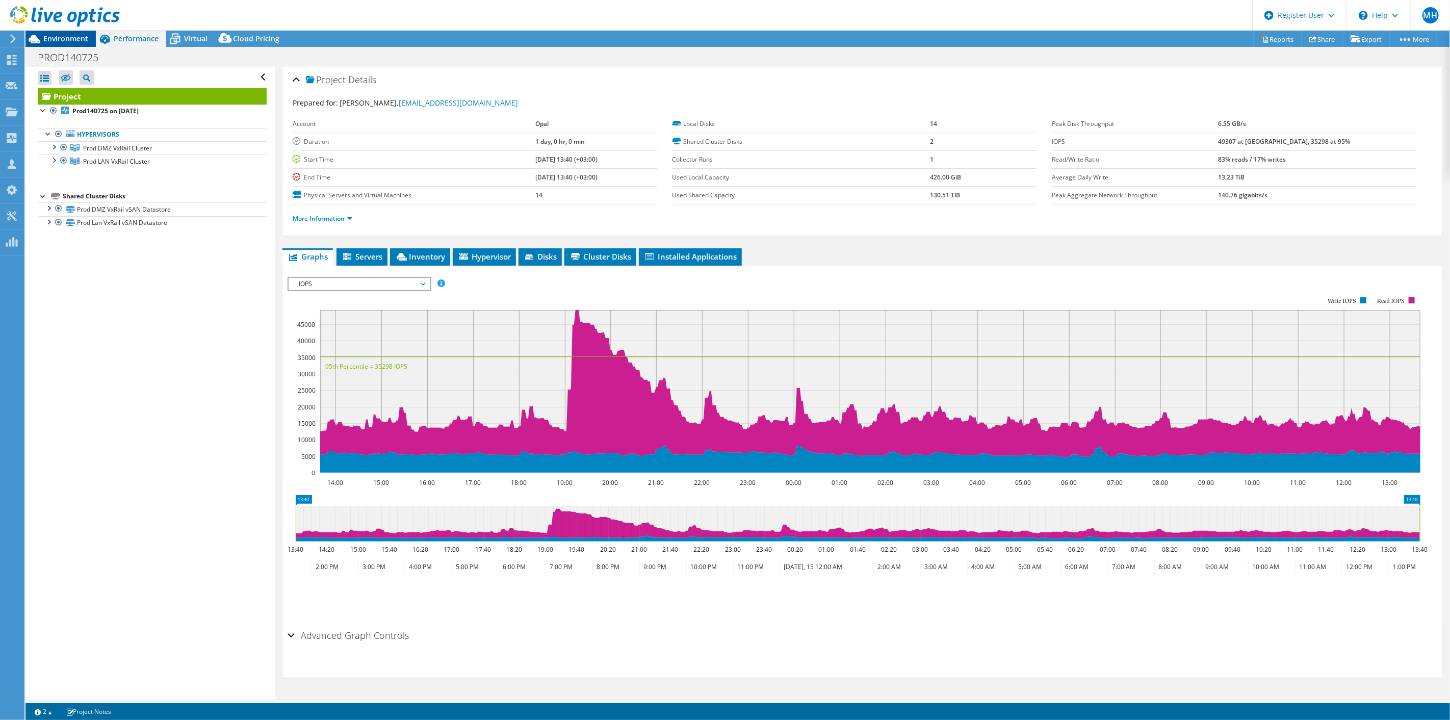
click at [79, 37] on span "Environment" at bounding box center [65, 39] width 45 height 10
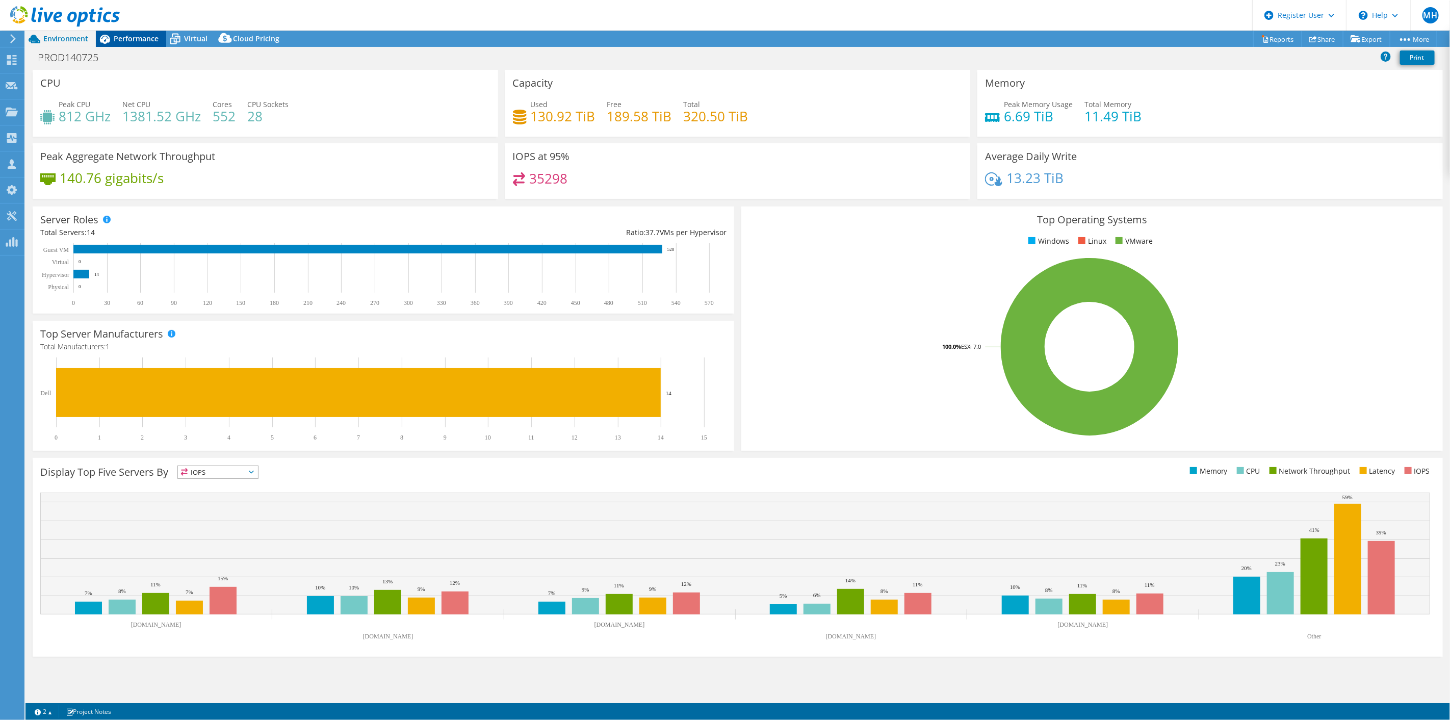
click at [124, 41] on span "Performance" at bounding box center [136, 39] width 45 height 10
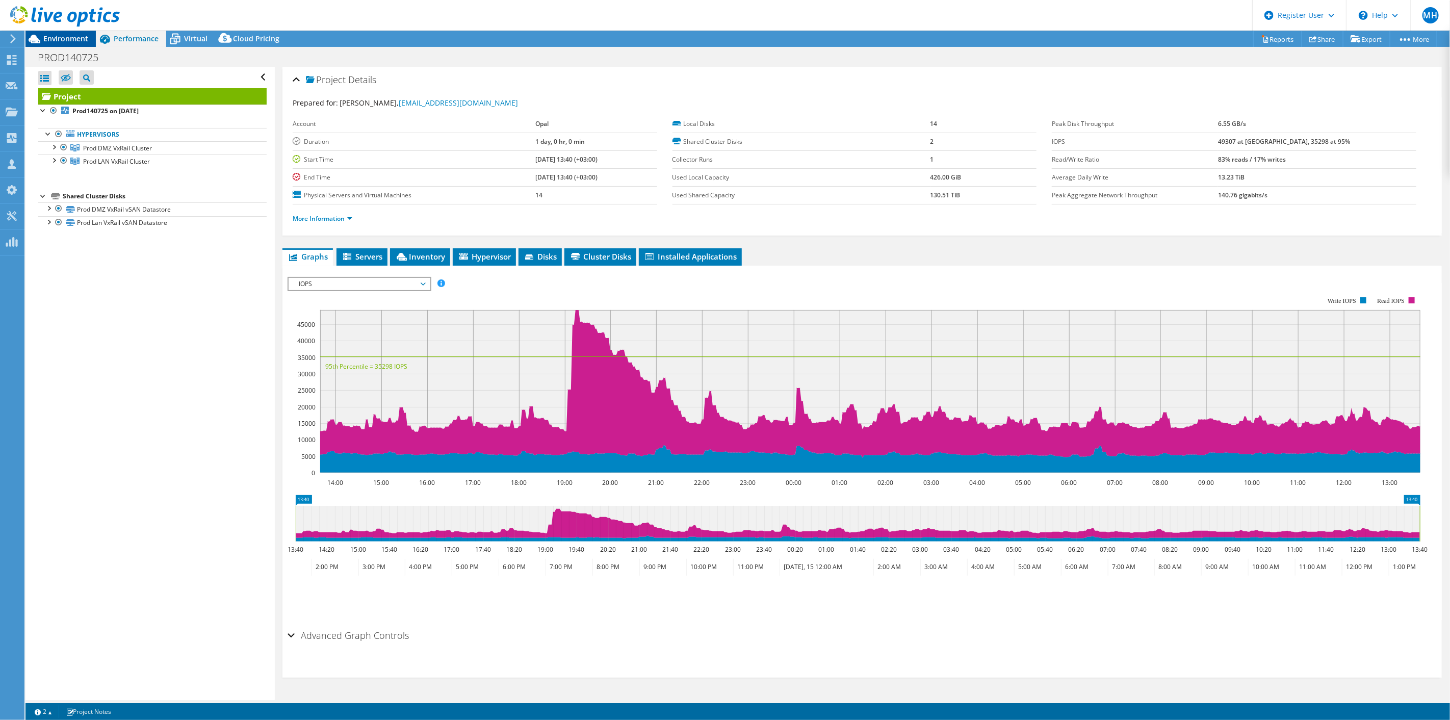
click at [54, 37] on span "Environment" at bounding box center [65, 39] width 45 height 10
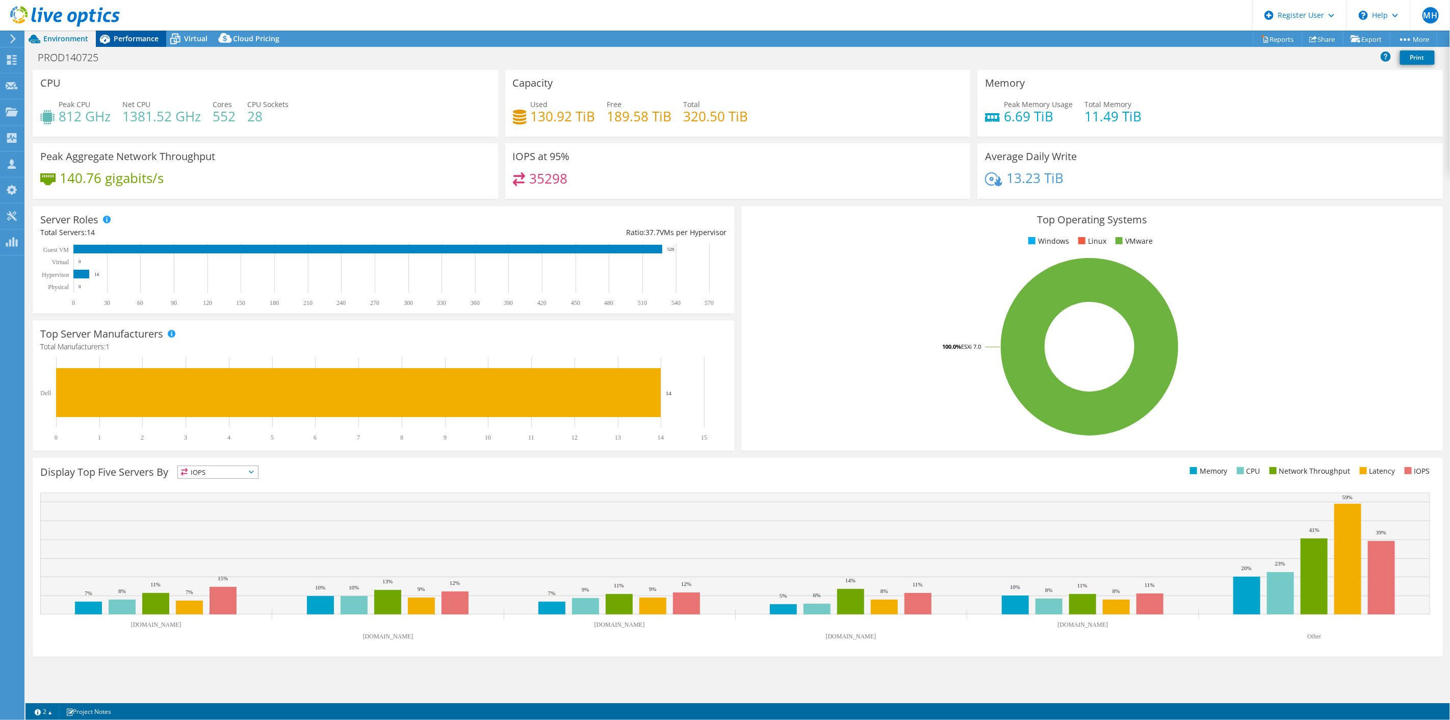
click at [145, 40] on span "Performance" at bounding box center [136, 39] width 45 height 10
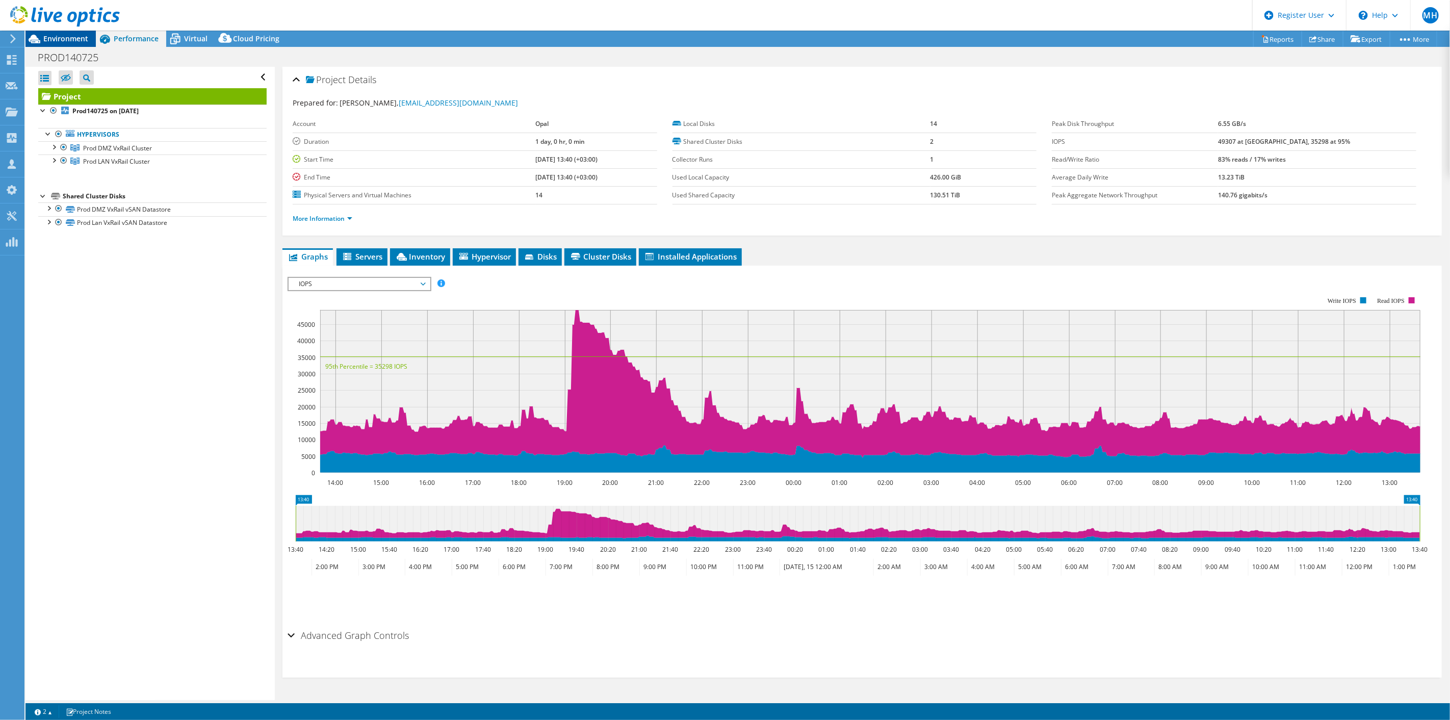
click at [67, 39] on span "Environment" at bounding box center [65, 39] width 45 height 10
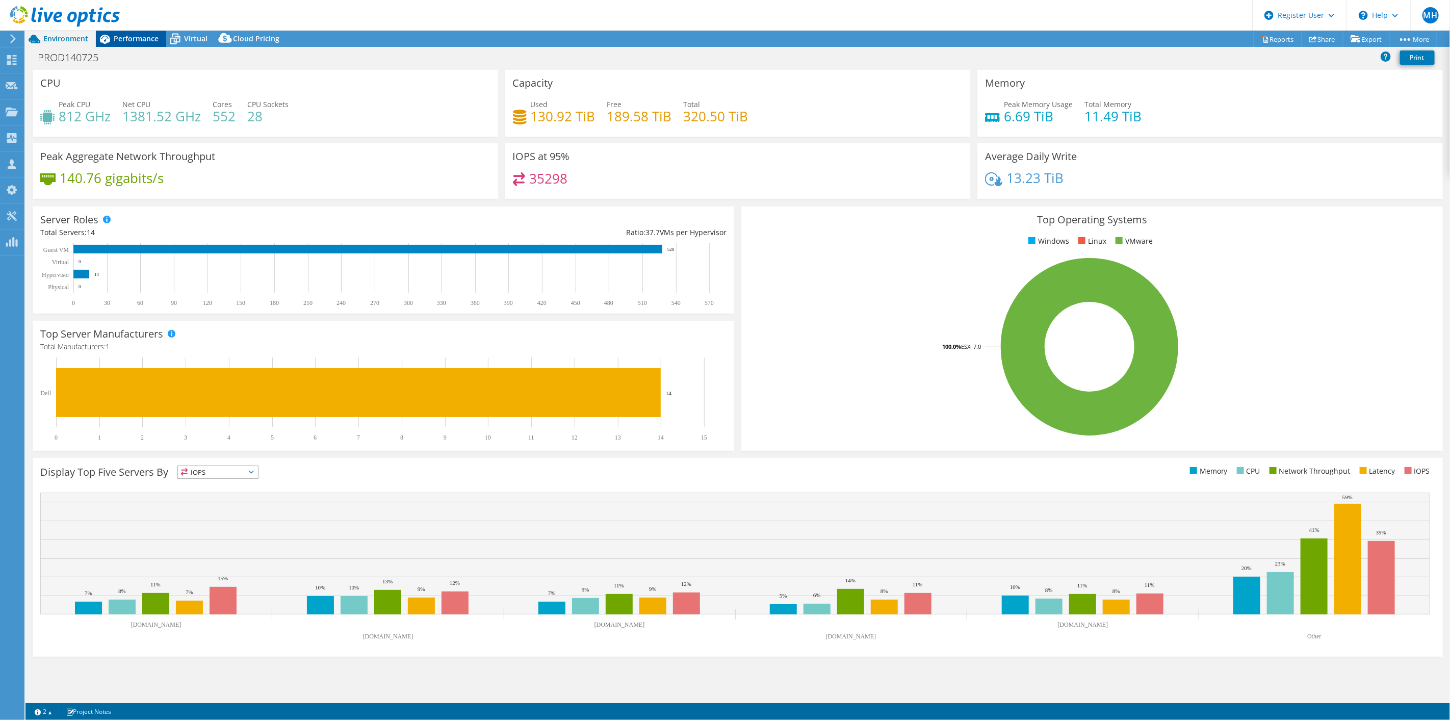
click at [133, 35] on span "Performance" at bounding box center [136, 39] width 45 height 10
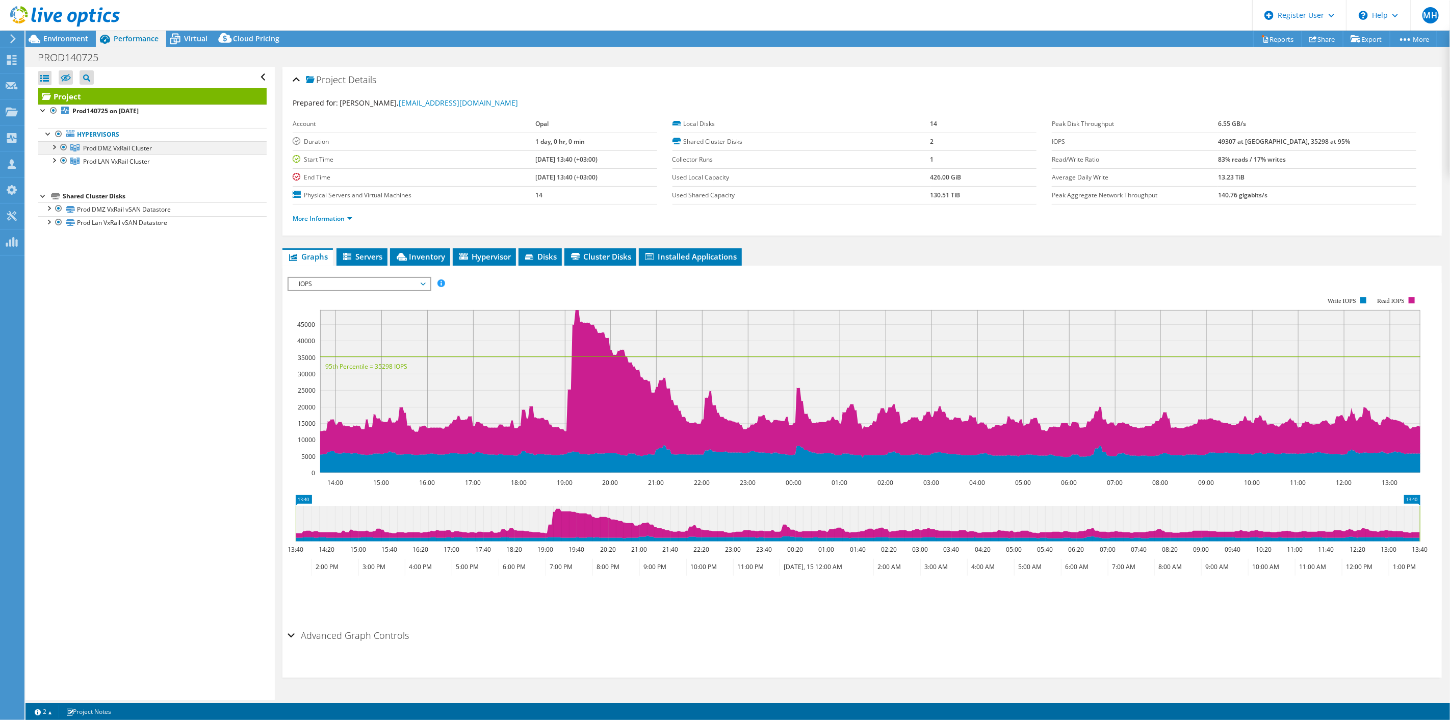
click at [55, 151] on div at bounding box center [53, 146] width 10 height 10
click at [89, 150] on span "Prod DMZ VxRail Cluster" at bounding box center [117, 148] width 69 height 9
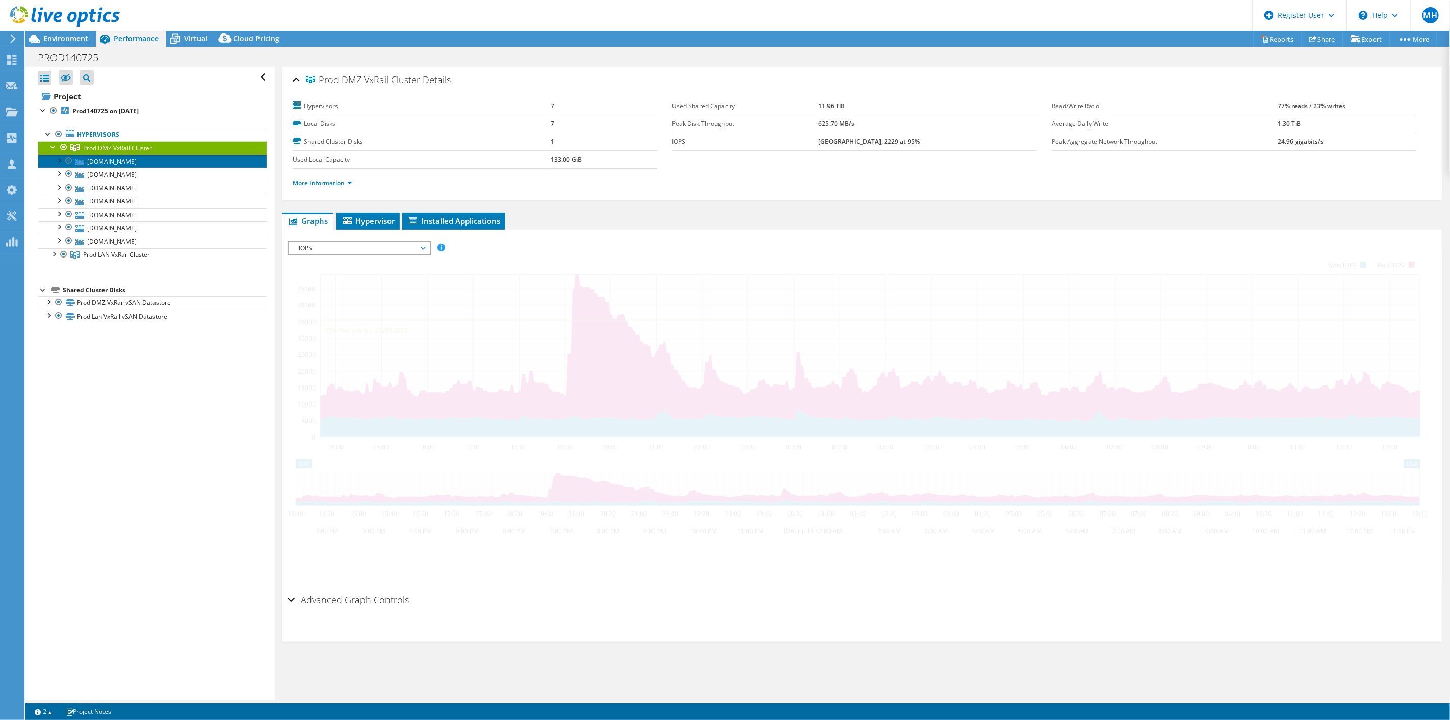
click at [93, 166] on link "dmzesxi07.mivtachim.co.il" at bounding box center [152, 161] width 228 height 13
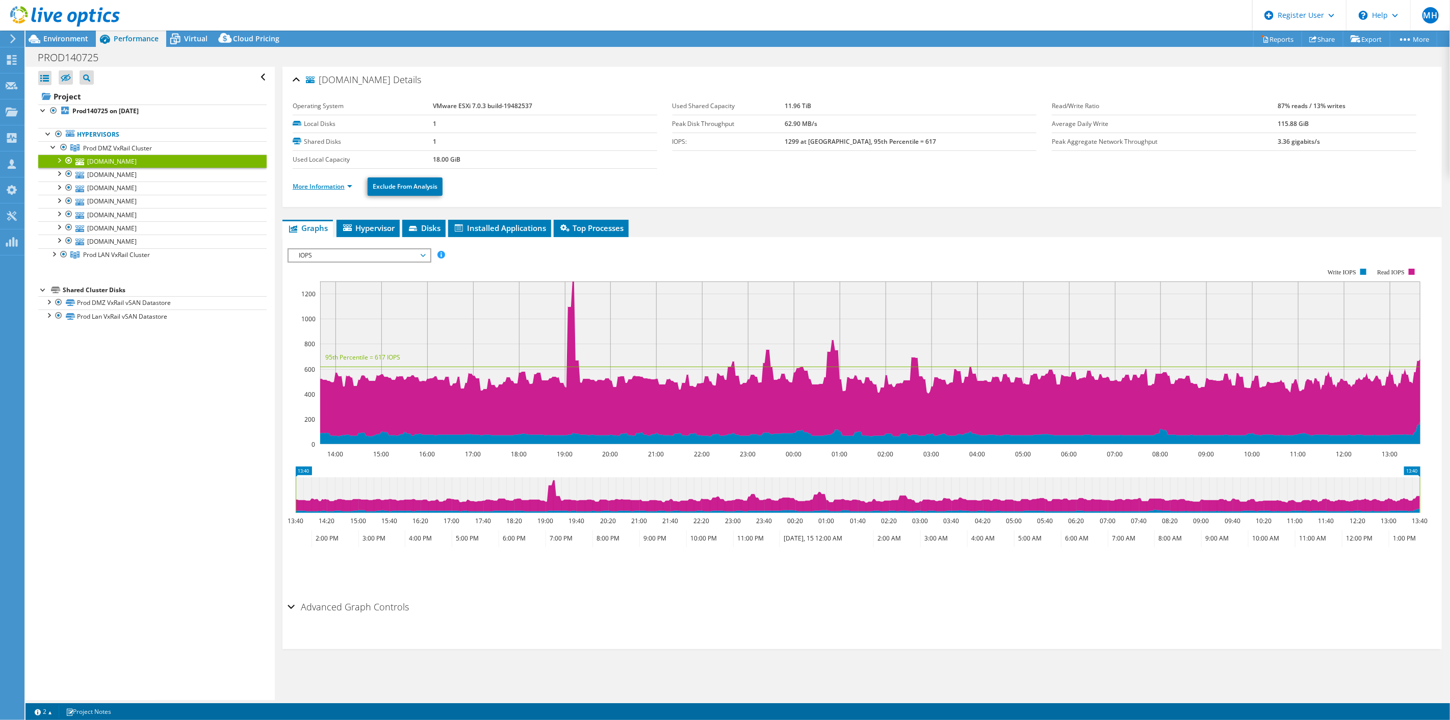
click at [332, 187] on link "More Information" at bounding box center [323, 186] width 60 height 9
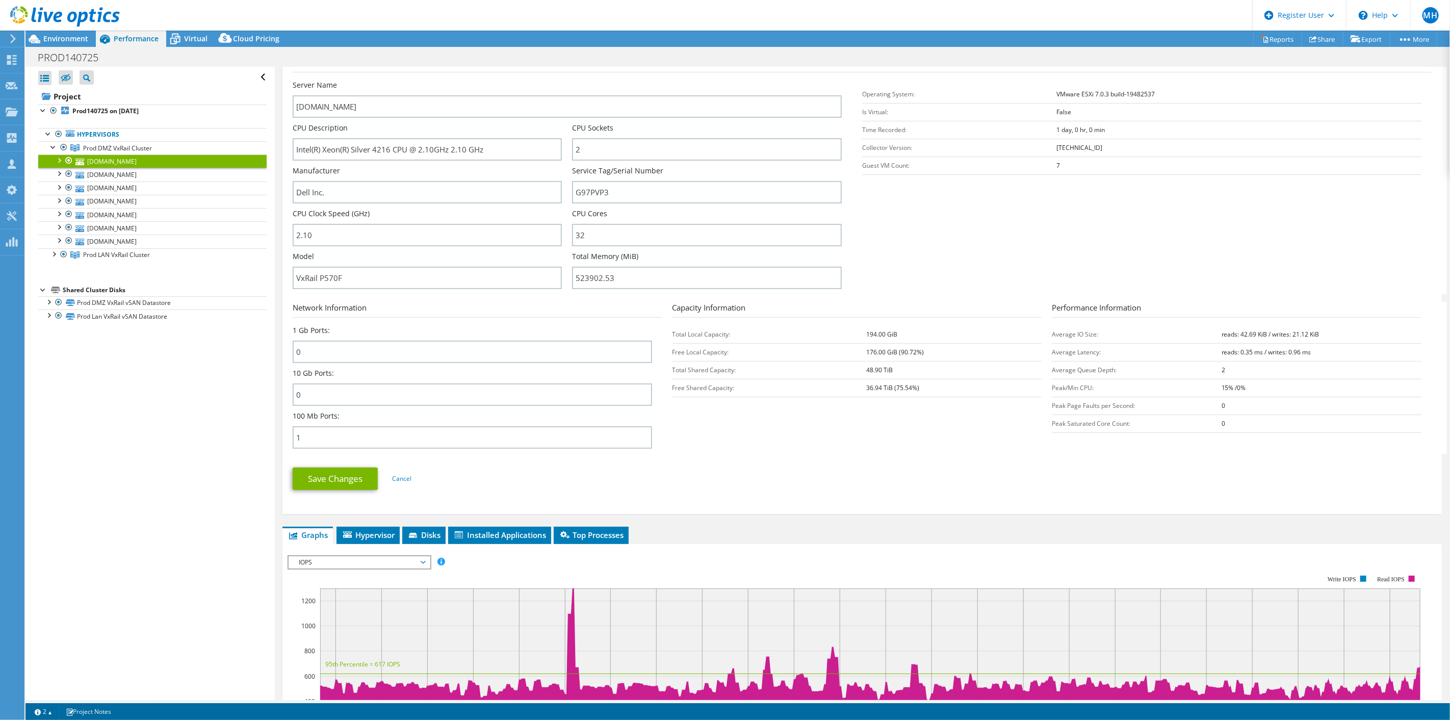
scroll to position [57, 0]
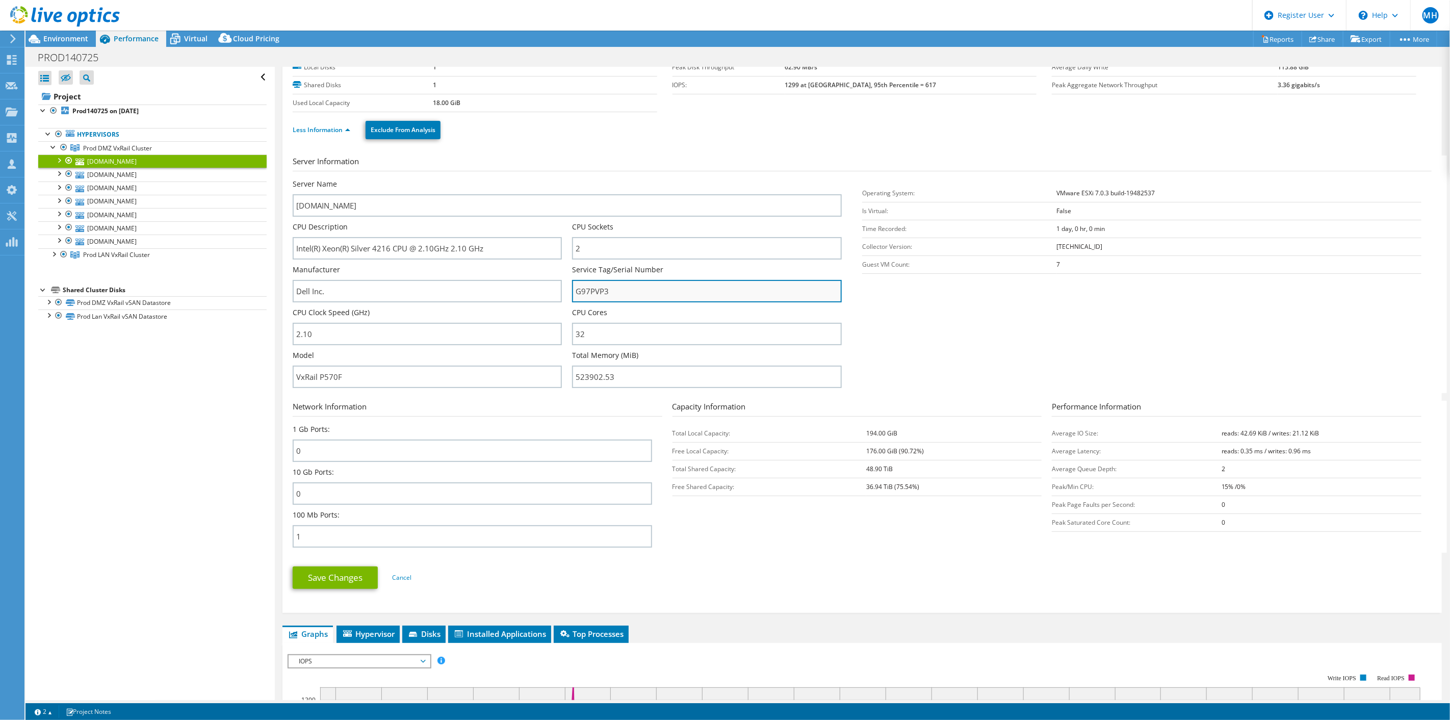
click at [598, 291] on input "G97PVP3" at bounding box center [706, 291] width 269 height 22
click at [63, 146] on div at bounding box center [64, 147] width 10 height 12
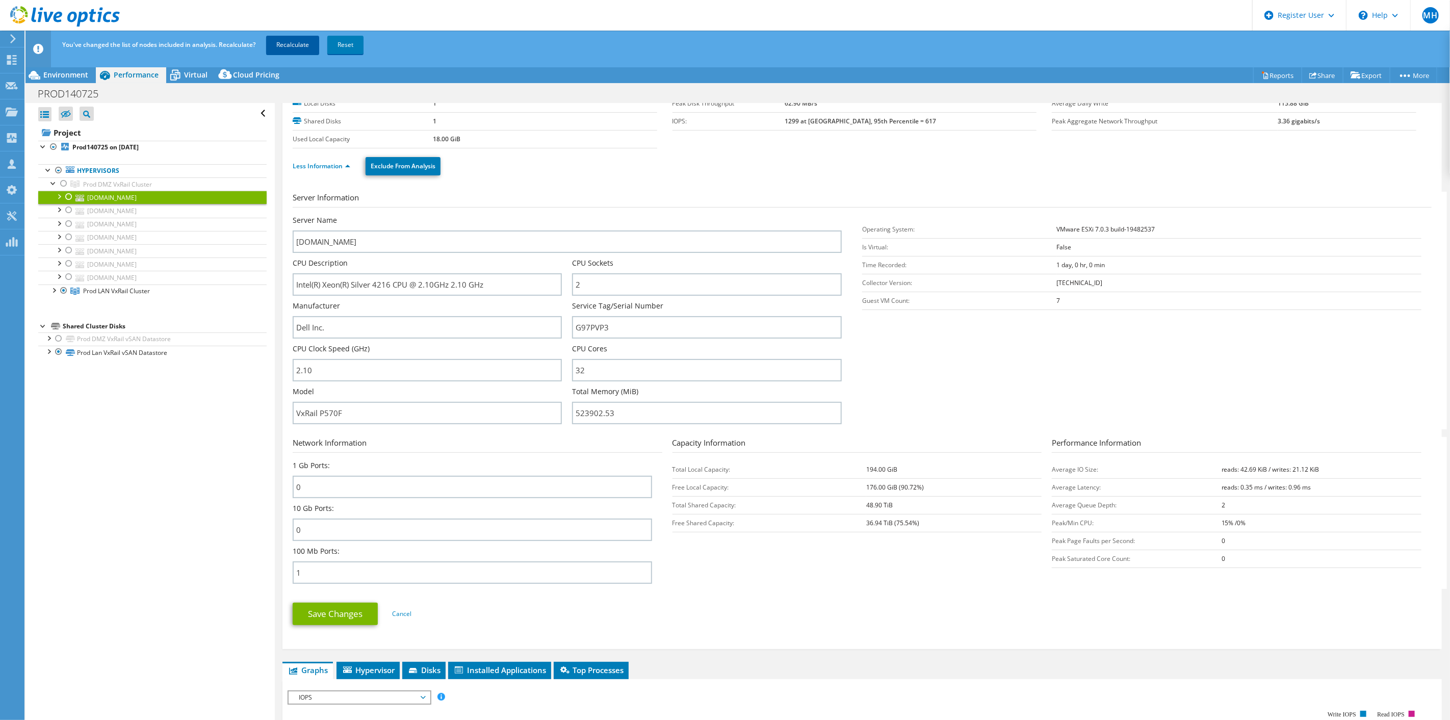
click at [291, 46] on link "Recalculate" at bounding box center [292, 45] width 53 height 18
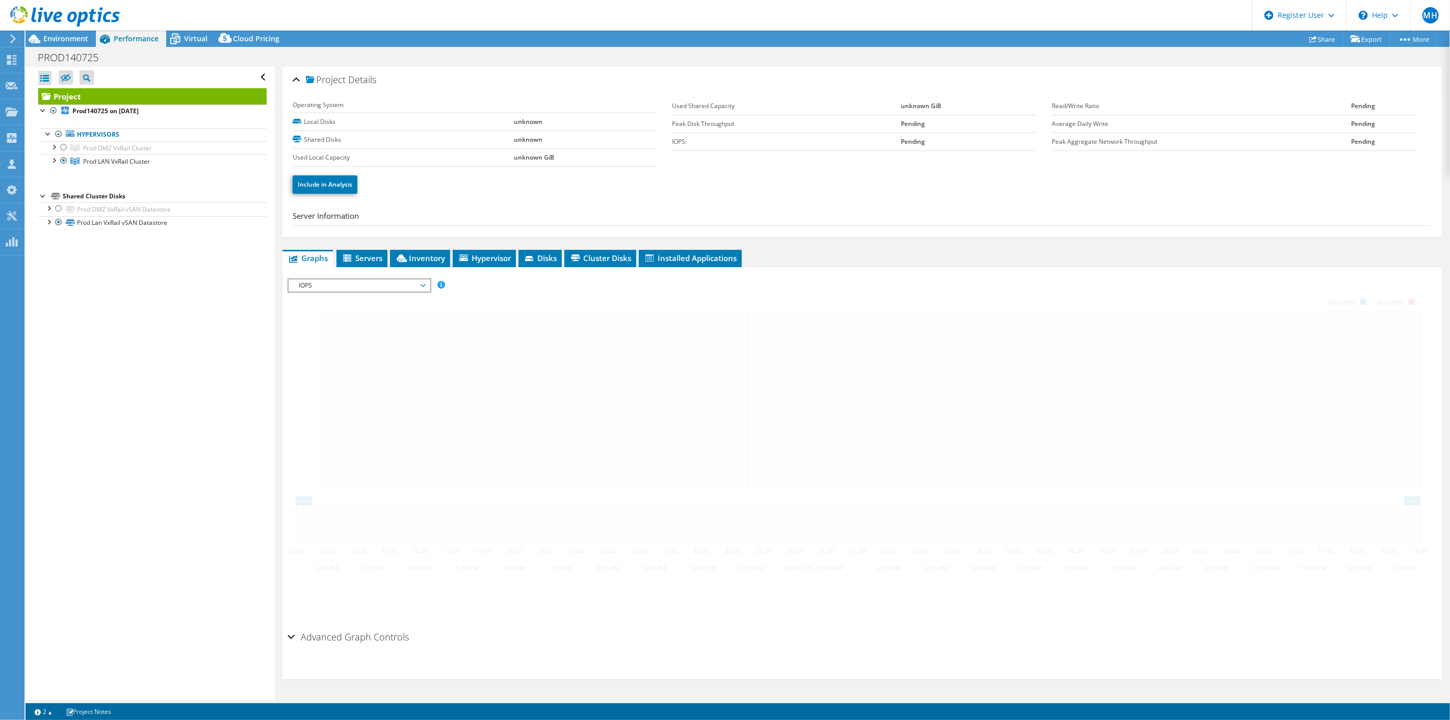
scroll to position [0, 0]
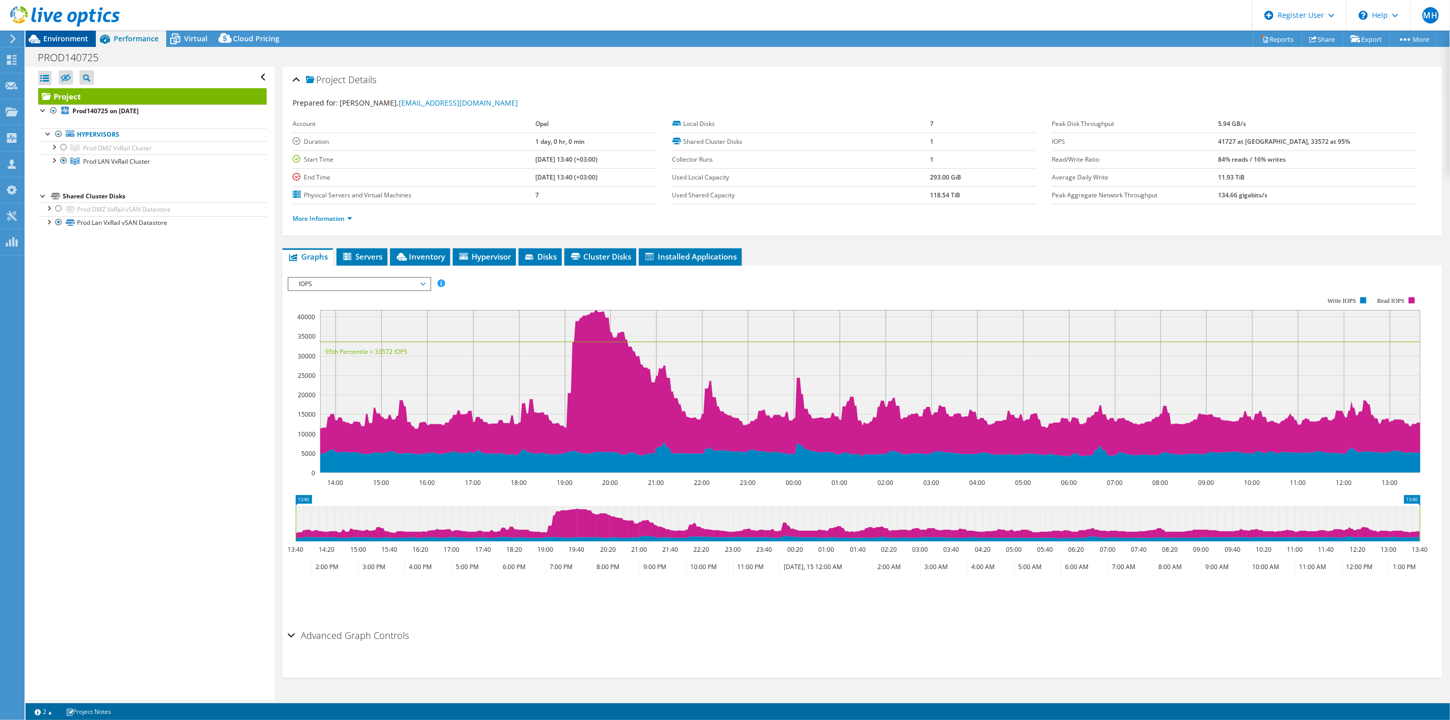
click at [69, 41] on span "Environment" at bounding box center [65, 39] width 45 height 10
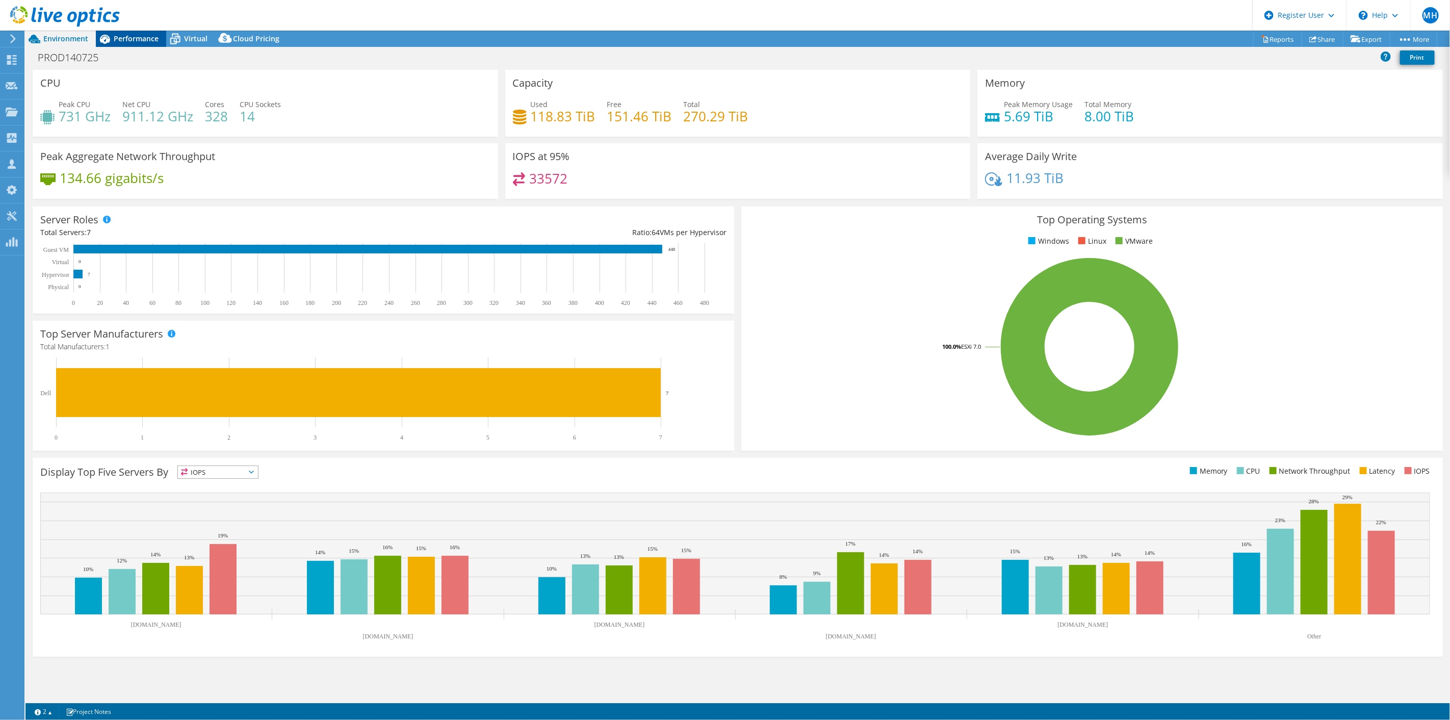
click at [120, 41] on span "Performance" at bounding box center [136, 39] width 45 height 10
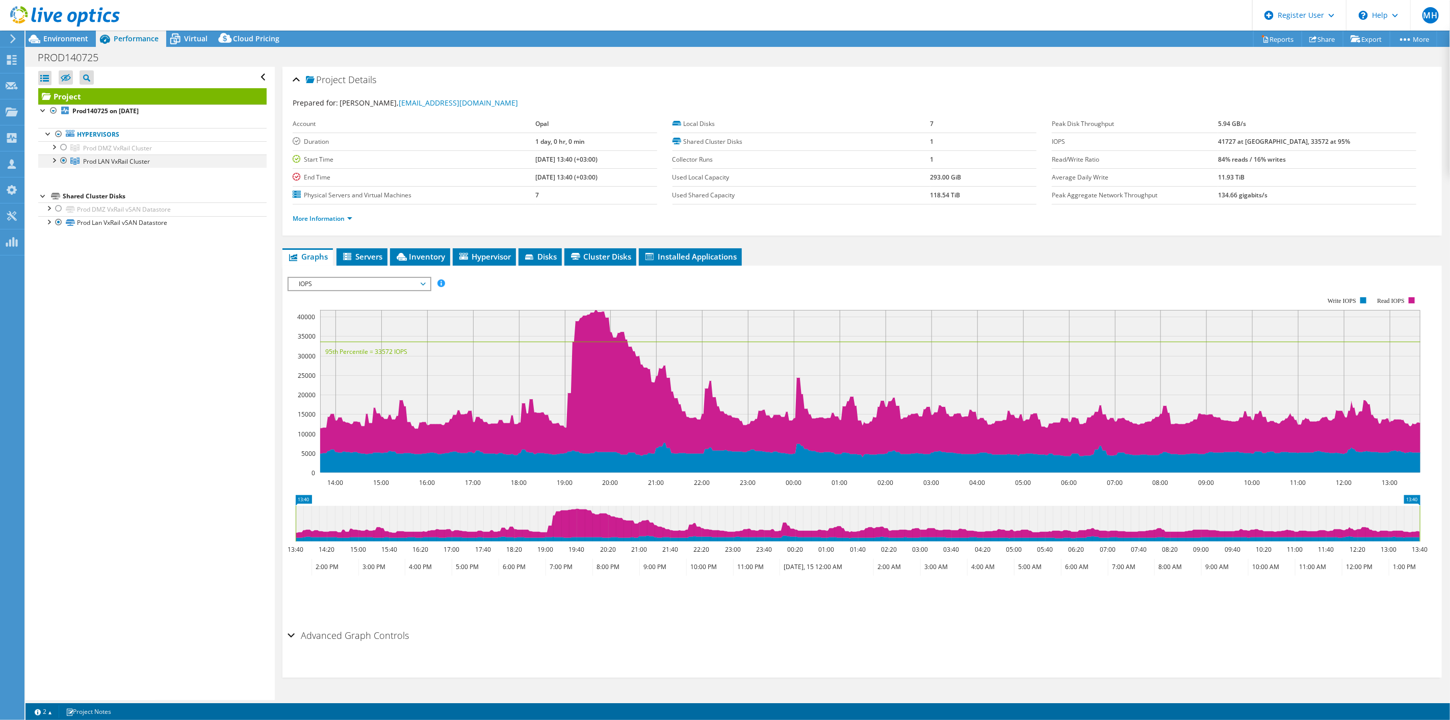
click at [55, 160] on div at bounding box center [53, 160] width 10 height 10
click at [57, 37] on span "Environment" at bounding box center [65, 39] width 45 height 10
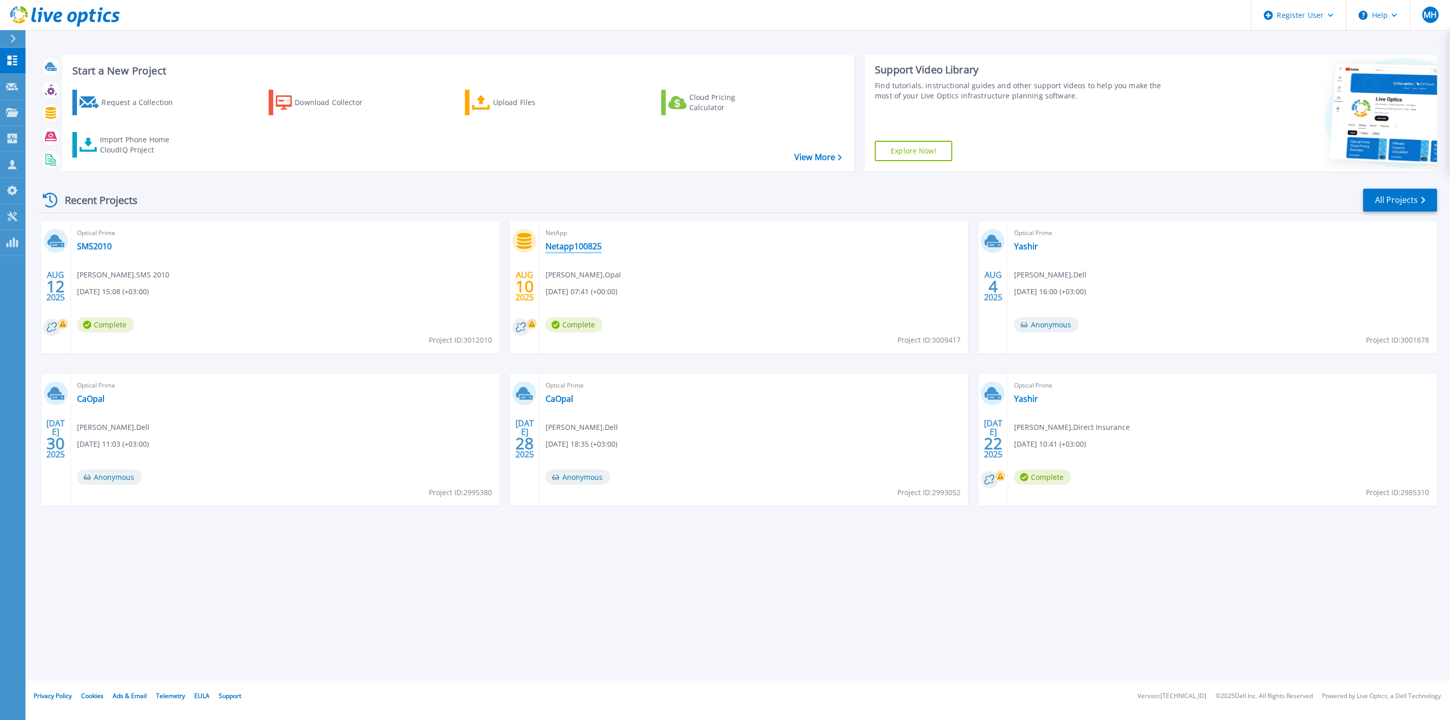
click at [573, 245] on link "Netapp100825" at bounding box center [574, 246] width 56 height 10
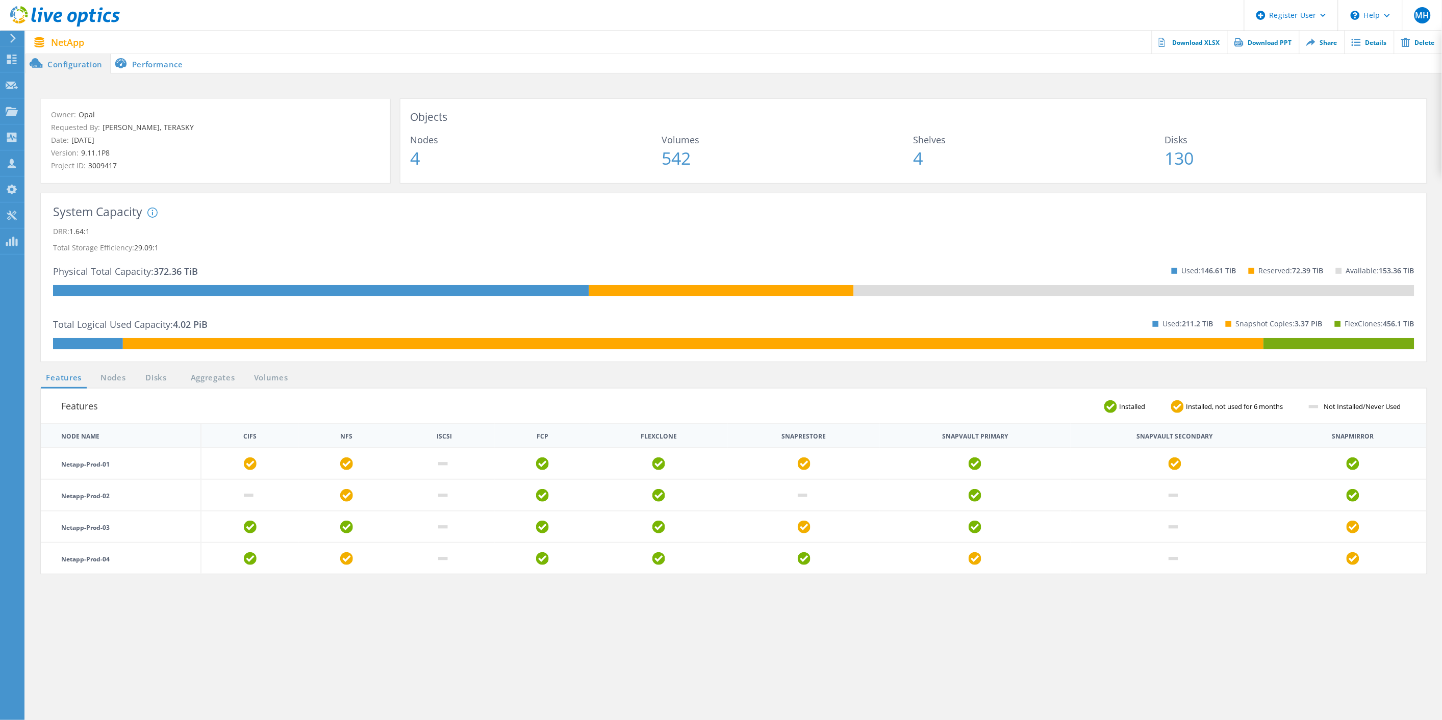
click at [170, 259] on div "System DRR represents DRR w/o SnapShots and FlexClones for newer OnTap versions…" at bounding box center [229, 245] width 165 height 75
click at [144, 63] on li "Performance" at bounding box center [151, 63] width 80 height 20
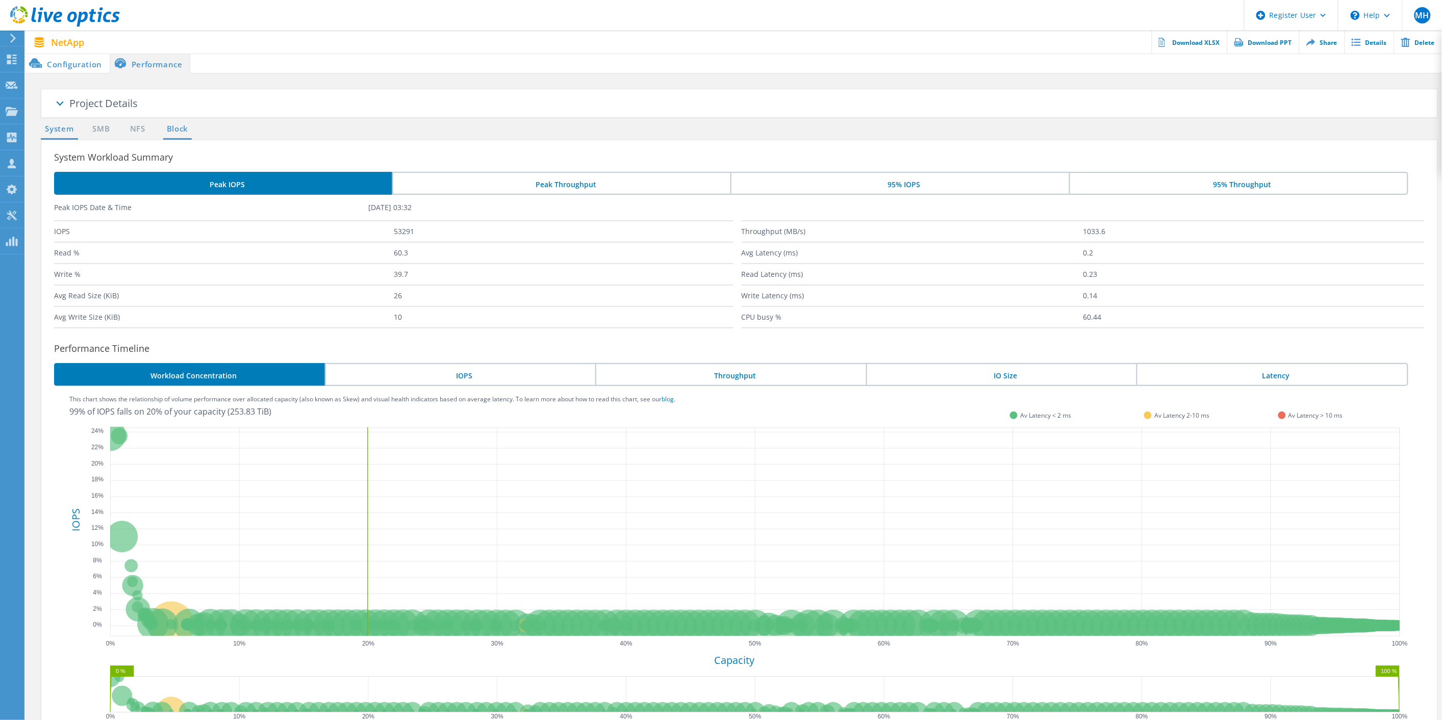
click at [177, 130] on link "Block" at bounding box center [177, 129] width 28 height 13
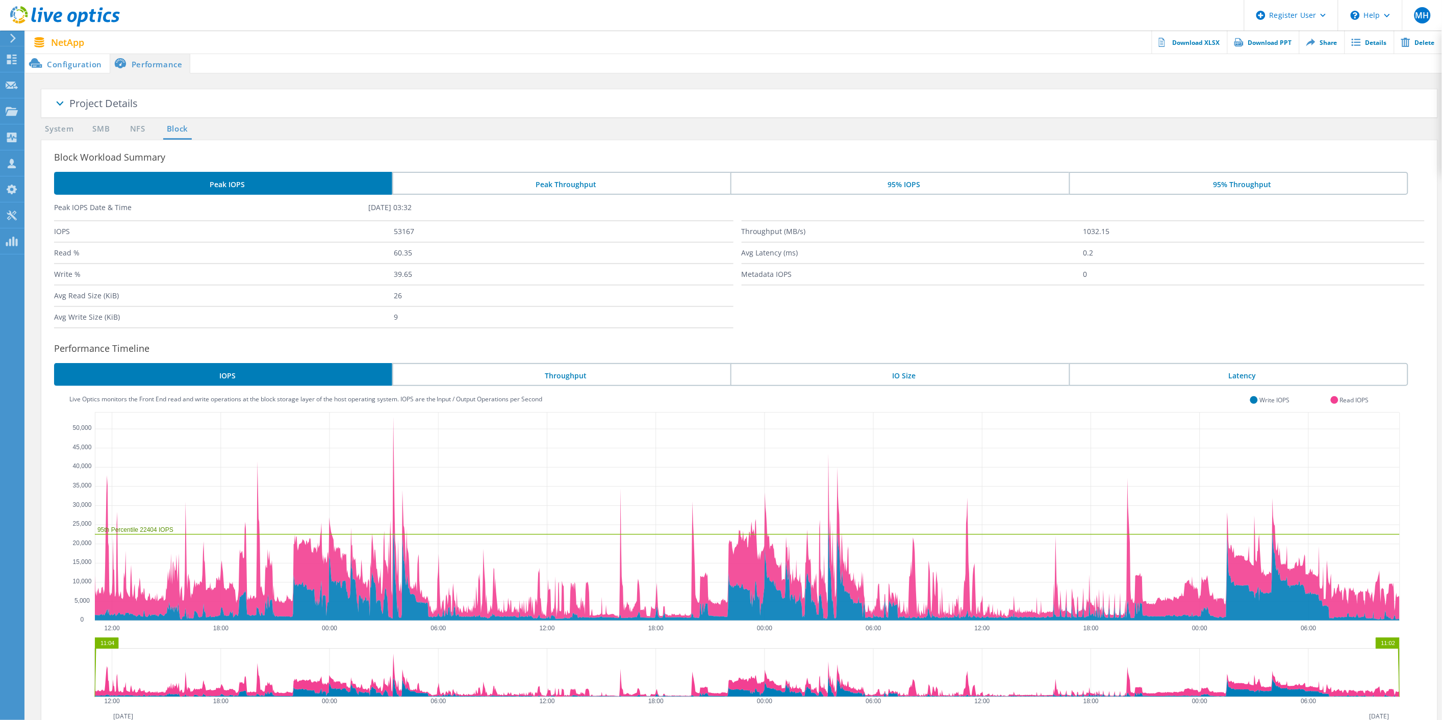
click at [68, 110] on span at bounding box center [59, 105] width 51 height 51
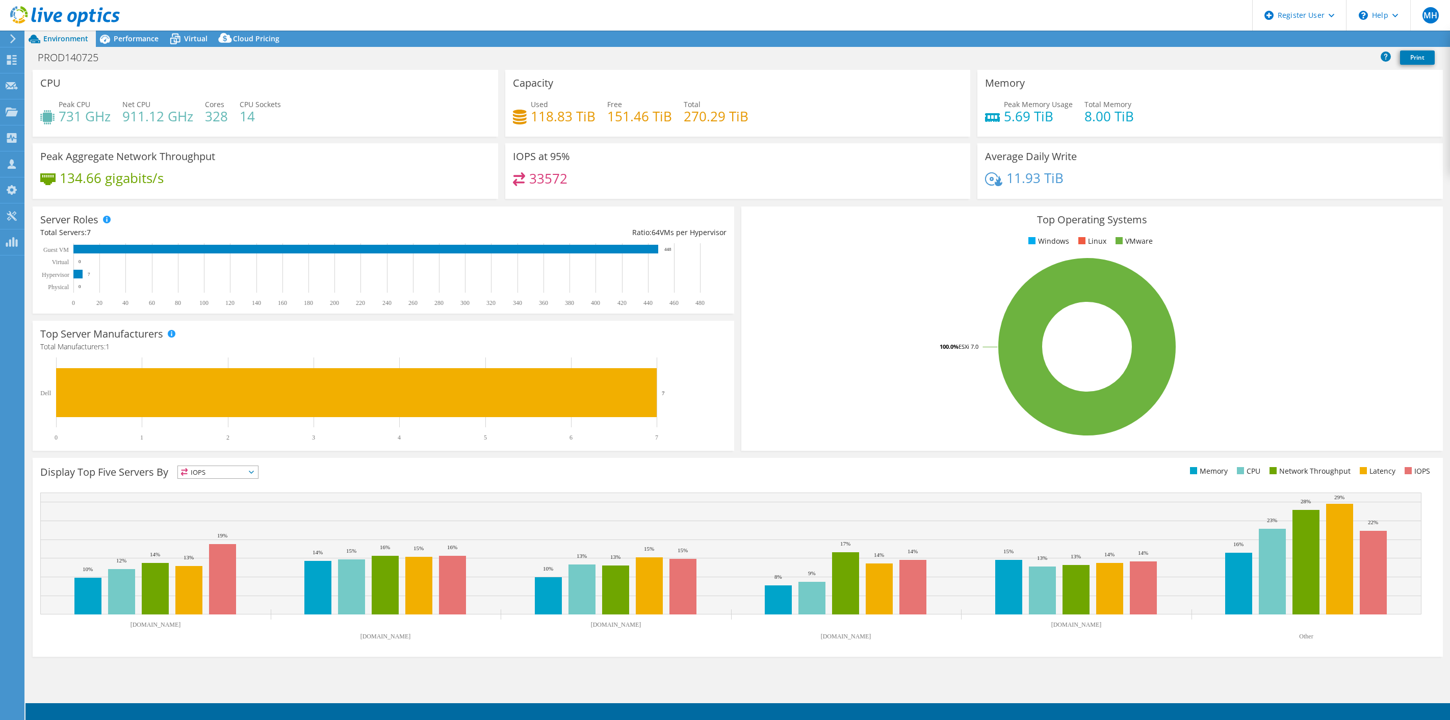
select select "USD"
